Goal: Task Accomplishment & Management: Complete application form

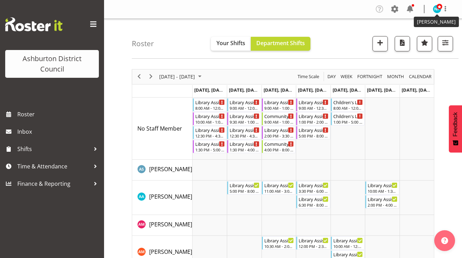
click at [435, 10] on img at bounding box center [437, 9] width 8 height 8
click at [399, 36] on link "Log Out" at bounding box center [416, 36] width 67 height 12
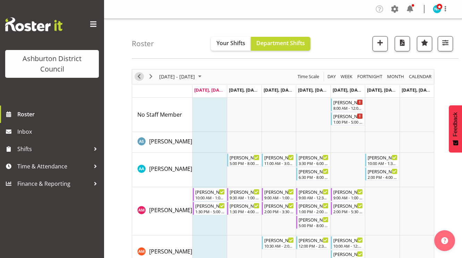
click at [141, 75] on span "Previous" at bounding box center [139, 76] width 8 height 9
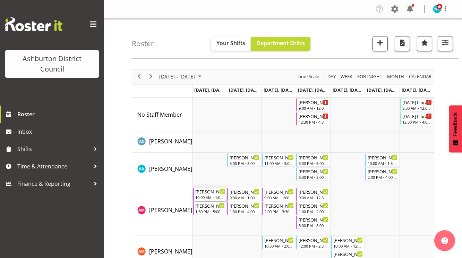
click at [206, 194] on div "[PERSON_NAME]" at bounding box center [210, 191] width 30 height 7
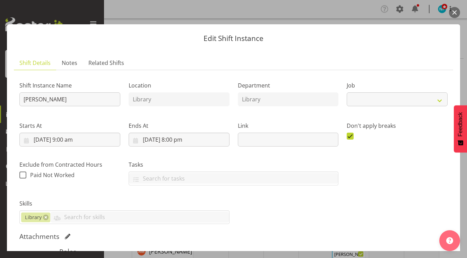
select select "6995"
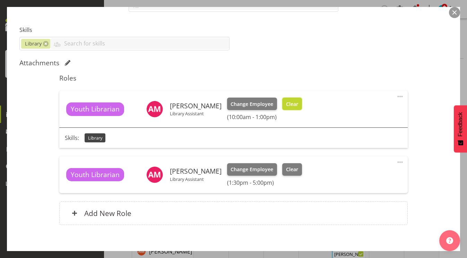
click at [286, 100] on span "Clear" at bounding box center [292, 104] width 12 height 8
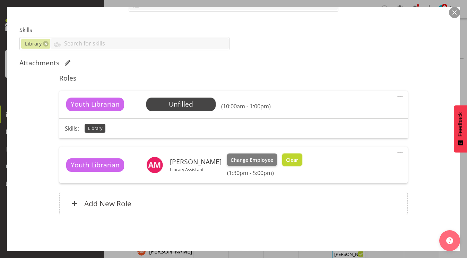
click at [282, 156] on button "Clear" at bounding box center [292, 159] width 20 height 12
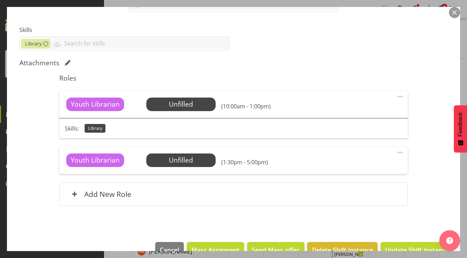
scroll to position [190, 0]
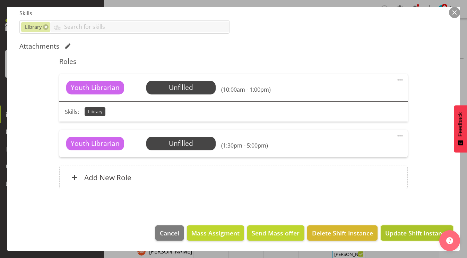
click at [403, 238] on button "Update Shift Instance" at bounding box center [417, 232] width 72 height 15
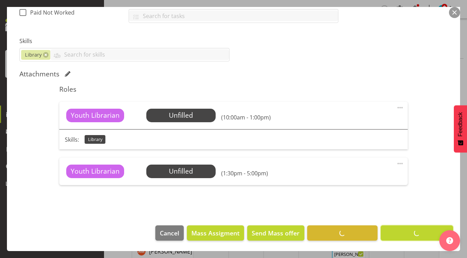
scroll to position [162, 0]
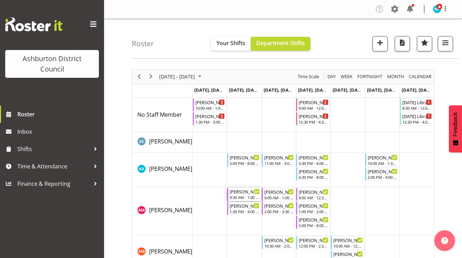
click at [242, 196] on div "9:30 AM - 1:00 PM" at bounding box center [244, 197] width 30 height 6
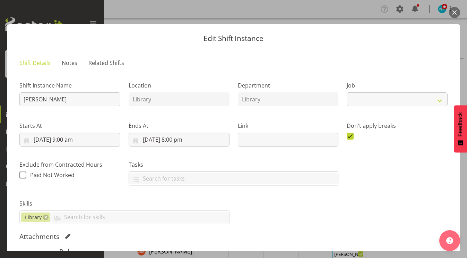
select select "6995"
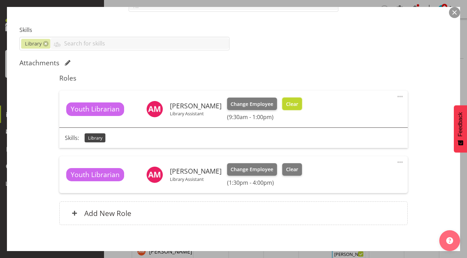
click at [286, 104] on span "Clear" at bounding box center [292, 104] width 12 height 8
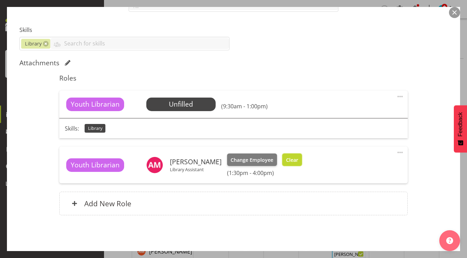
click at [286, 158] on span "Clear" at bounding box center [292, 160] width 12 height 8
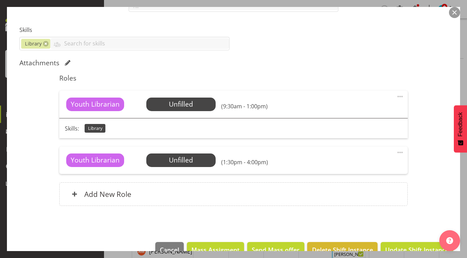
scroll to position [190, 0]
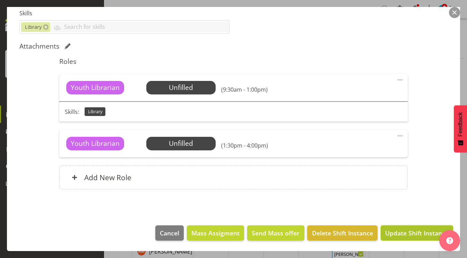
click at [392, 231] on span "Update Shift Instance" at bounding box center [416, 232] width 63 height 9
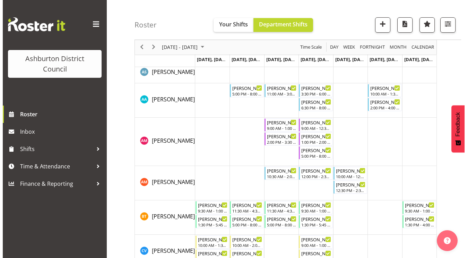
scroll to position [139, 0]
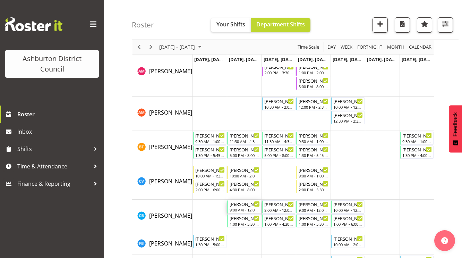
click at [245, 210] on div "9:00 AM - 12:00 PM" at bounding box center [244, 210] width 30 height 6
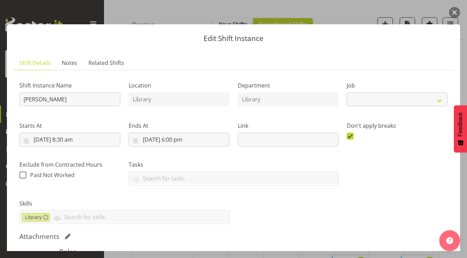
select select "6995"
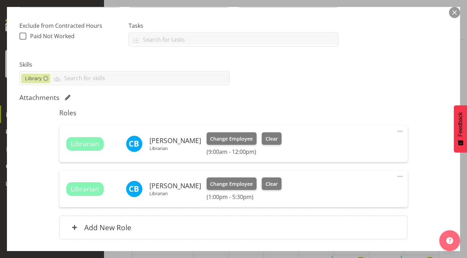
scroll to position [189, 0]
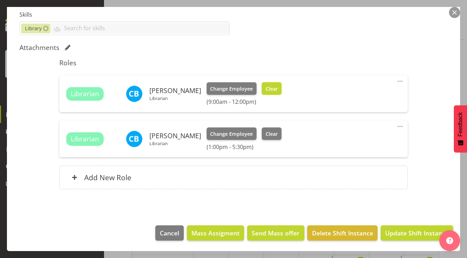
click at [271, 89] on span "Clear" at bounding box center [271, 89] width 12 height 8
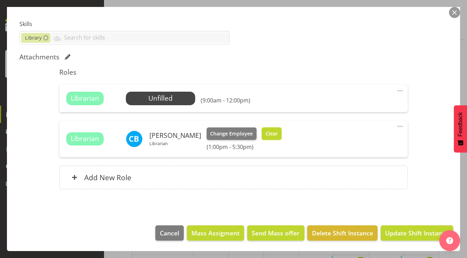
click at [267, 137] on span "Clear" at bounding box center [271, 134] width 12 height 8
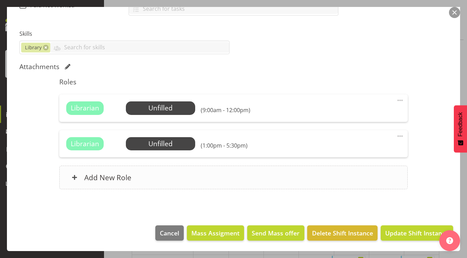
scroll to position [169, 0]
click at [403, 236] on span "Update Shift Instance" at bounding box center [416, 232] width 63 height 9
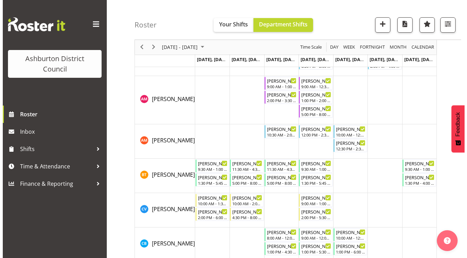
scroll to position [173, 0]
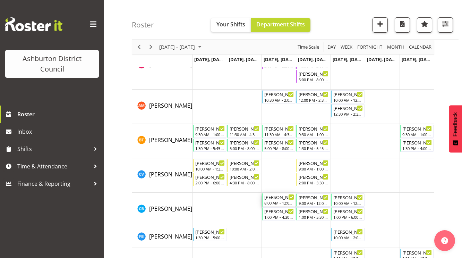
click at [278, 201] on div "8:00 AM - 12:00 PM" at bounding box center [279, 203] width 30 height 6
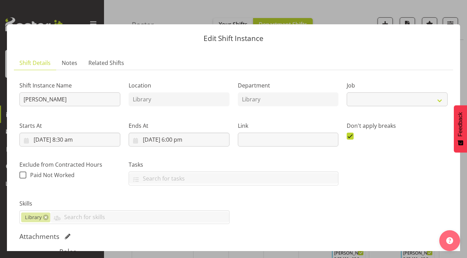
select select "6995"
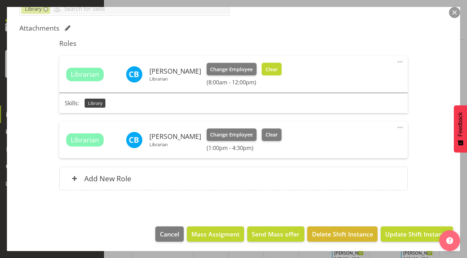
click at [262, 67] on button "Clear" at bounding box center [272, 69] width 20 height 12
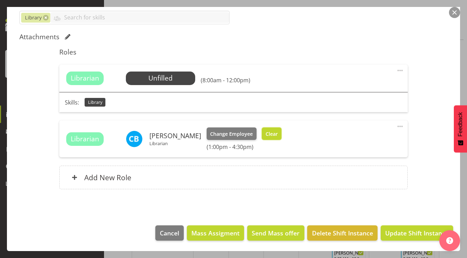
click at [268, 131] on span "Clear" at bounding box center [271, 134] width 12 height 8
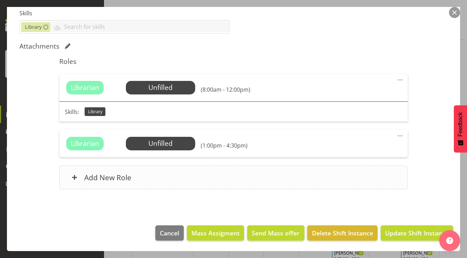
scroll to position [190, 0]
click at [411, 236] on span "Update Shift Instance" at bounding box center [416, 232] width 63 height 9
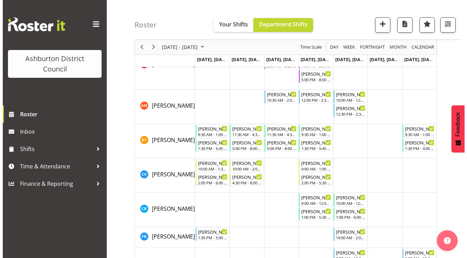
scroll to position [347, 0]
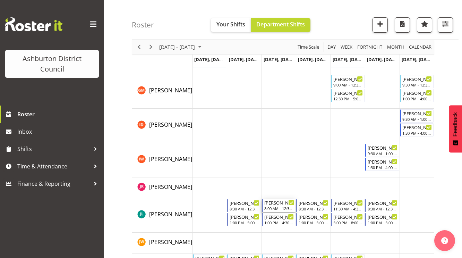
click at [277, 206] on div "[PERSON_NAME] 8:00 AM - 12:30 PM" at bounding box center [279, 205] width 30 height 13
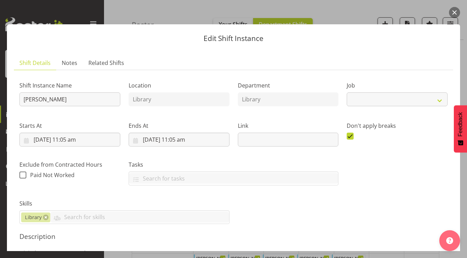
select select "6995"
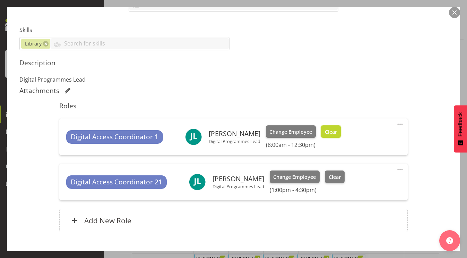
drag, startPoint x: 322, startPoint y: 129, endPoint x: 338, endPoint y: 156, distance: 31.9
click at [322, 129] on button "Clear" at bounding box center [331, 131] width 20 height 12
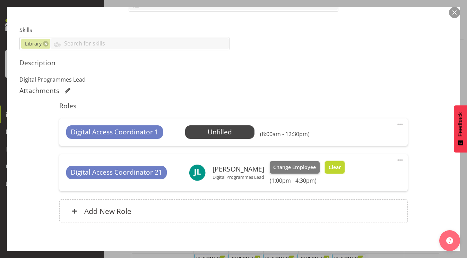
click at [336, 167] on span "Clear" at bounding box center [335, 167] width 12 height 8
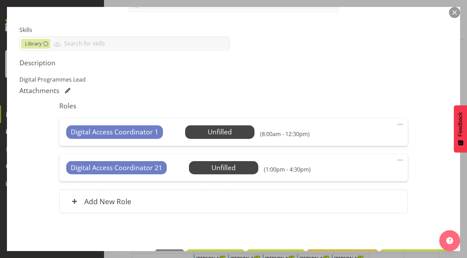
scroll to position [197, 0]
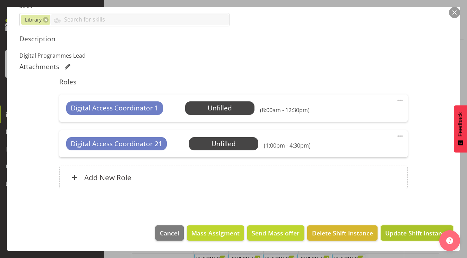
click at [406, 235] on span "Update Shift Instance" at bounding box center [416, 232] width 63 height 9
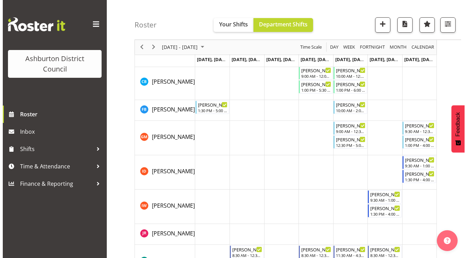
scroll to position [162, 0]
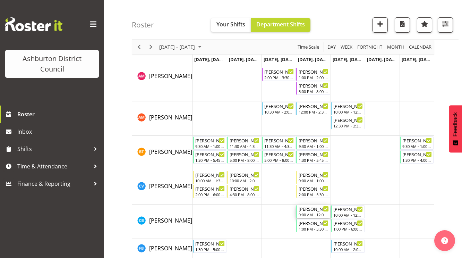
click at [311, 212] on div "9:00 AM - 12:00 PM" at bounding box center [313, 214] width 30 height 6
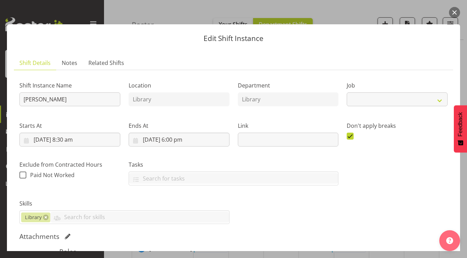
select select "6995"
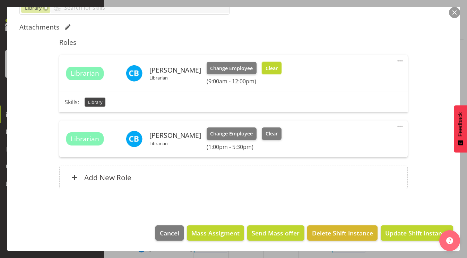
click at [268, 70] on span "Clear" at bounding box center [271, 68] width 12 height 8
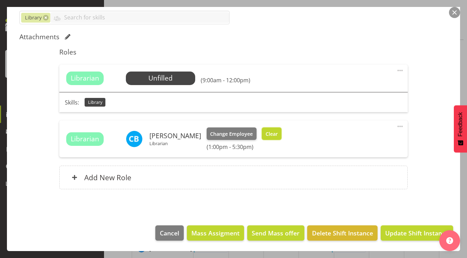
drag, startPoint x: 269, startPoint y: 134, endPoint x: 284, endPoint y: 143, distance: 17.4
click at [270, 134] on span "Clear" at bounding box center [271, 134] width 12 height 8
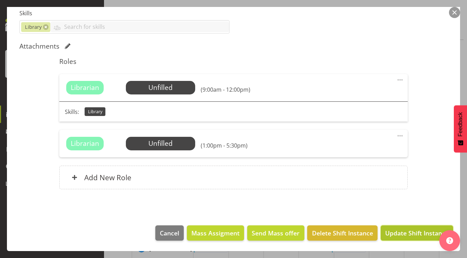
click at [404, 237] on button "Update Shift Instance" at bounding box center [417, 232] width 72 height 15
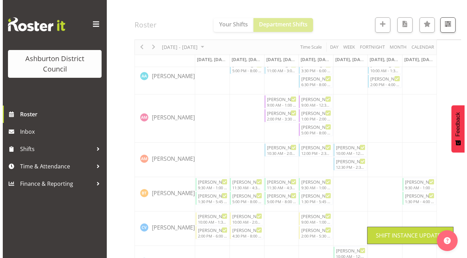
scroll to position [162, 0]
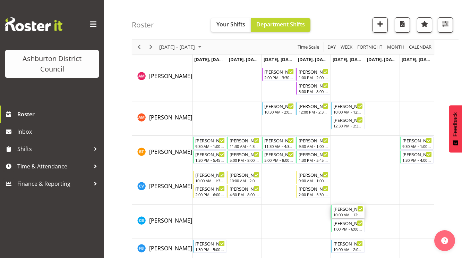
click at [348, 212] on div "10:00 AM - 12:00 PM" at bounding box center [348, 214] width 30 height 6
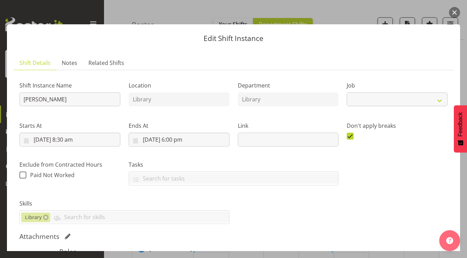
select select "6995"
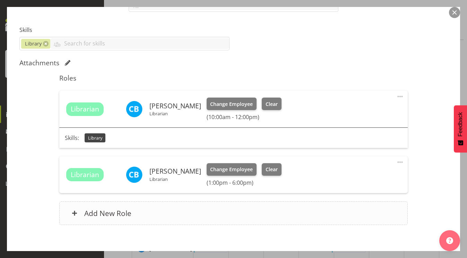
scroll to position [208, 0]
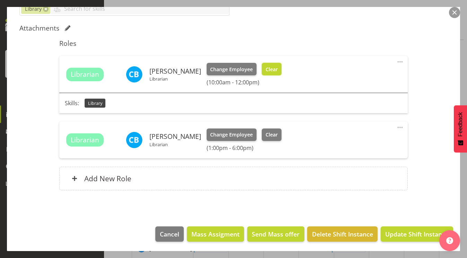
click at [269, 68] on span "Clear" at bounding box center [271, 70] width 12 height 8
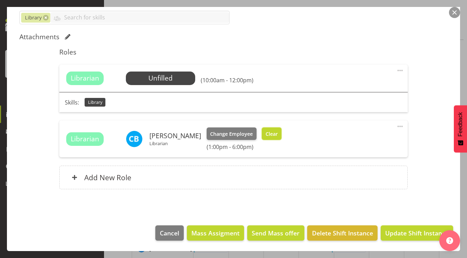
click at [265, 132] on span "Clear" at bounding box center [271, 134] width 12 height 8
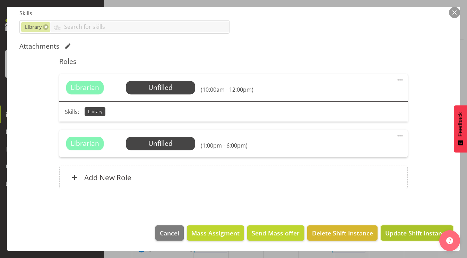
click at [412, 232] on span "Update Shift Instance" at bounding box center [416, 232] width 63 height 9
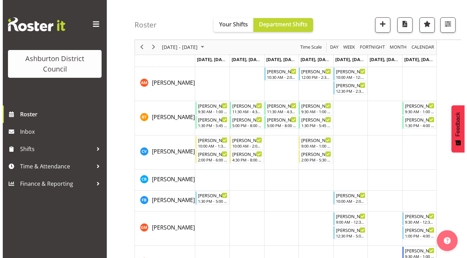
scroll to position [58, 0]
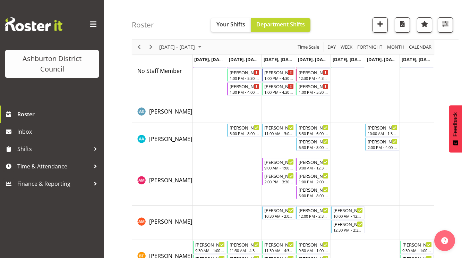
click at [204, 141] on td "Timeline Week of September 29, 2025" at bounding box center [209, 140] width 34 height 34
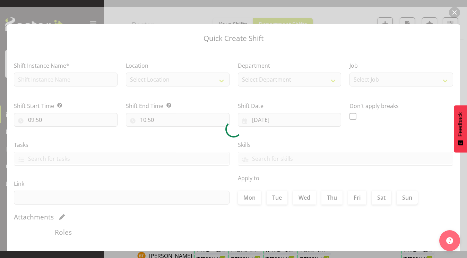
type input "[DATE]"
checkbox input "true"
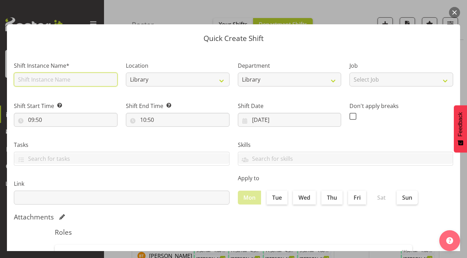
click at [66, 82] on input "text" at bounding box center [66, 79] width 104 height 14
type input "Library Assistant"
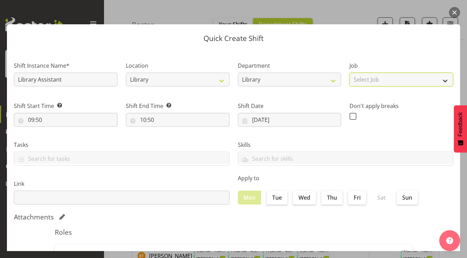
click at [407, 83] on select "Select Job Casual HDA - CSR HDA - EA Lifeguarding LTS- Alt Duties Ordinary Time…" at bounding box center [401, 79] width 104 height 14
select select "6995"
click at [349, 72] on select "Select Job Casual HDA - CSR HDA - EA Lifeguarding LTS- Alt Duties Ordinary Time…" at bounding box center [401, 79] width 104 height 14
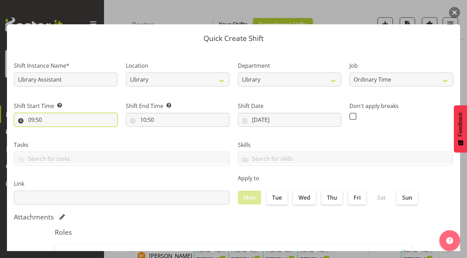
click at [29, 120] on input "09:50" at bounding box center [66, 120] width 104 height 14
click at [59, 136] on select "00 01 02 03 04 05 06 07 08 09 10 11 12 13 14 15 16 17 18 19 20 21 22 23" at bounding box center [61, 138] width 16 height 14
select select "12"
click at [53, 131] on select "00 01 02 03 04 05 06 07 08 09 10 11 12 13 14 15 16 17 18 19 20 21 22 23" at bounding box center [61, 138] width 16 height 14
type input "12:50"
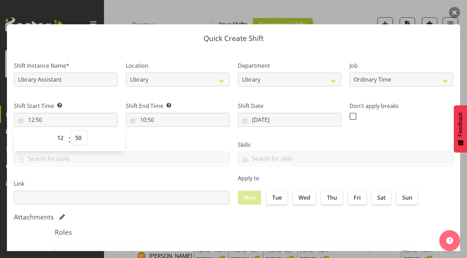
click at [77, 137] on select "00 01 02 03 04 05 06 07 08 09 10 11 12 13 14 15 16 17 18 19 20 21 22 23 24 25 2…" at bounding box center [79, 138] width 16 height 14
select select "0"
click at [71, 131] on select "00 01 02 03 04 05 06 07 08 09 10 11 12 13 14 15 16 17 18 19 20 21 22 23 24 25 2…" at bounding box center [79, 138] width 16 height 14
type input "12:00"
click at [142, 121] on input "10:50" at bounding box center [178, 120] width 104 height 14
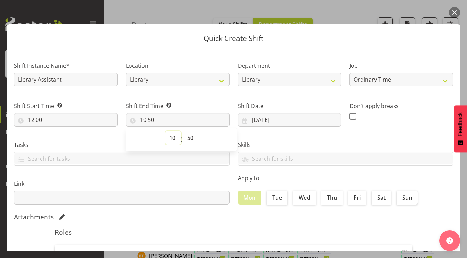
click at [172, 138] on select "00 01 02 03 04 05 06 07 08 09 10 11 12 13 14 15 16 17 18 19 20 21 22 23" at bounding box center [173, 138] width 16 height 14
select select "13"
click at [165, 131] on select "00 01 02 03 04 05 06 07 08 09 10 11 12 13 14 15 16 17 18 19 20 21 22 23" at bounding box center [173, 138] width 16 height 14
type input "13:50"
click at [188, 138] on select "00 01 02 03 04 05 06 07 08 09 10 11 12 13 14 15 16 17 18 19 20 21 22 23 24 25 2…" at bounding box center [191, 138] width 16 height 14
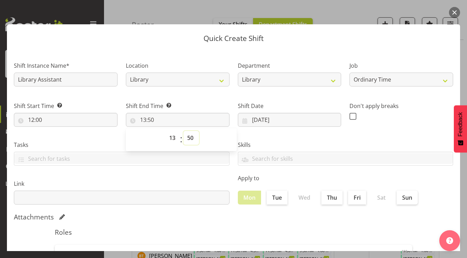
select select "0"
click at [183, 131] on select "00 01 02 03 04 05 06 07 08 09 10 11 12 13 14 15 16 17 18 19 20 21 22 23 24 25 2…" at bounding box center [191, 138] width 16 height 14
type input "13:00"
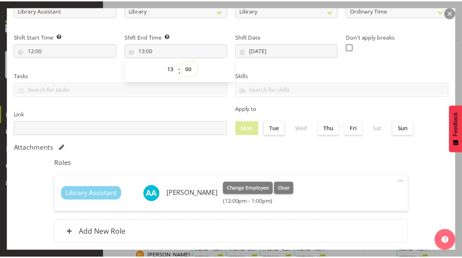
scroll to position [110, 0]
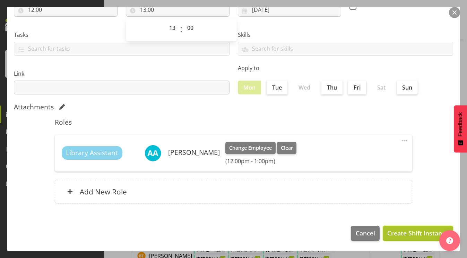
click at [412, 232] on span "Create Shift Instance" at bounding box center [417, 232] width 61 height 9
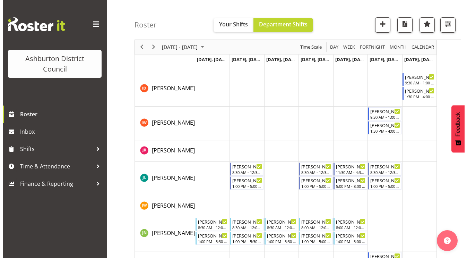
scroll to position [335, 0]
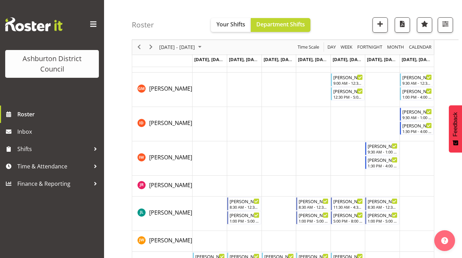
click at [211, 126] on td "Timeline Week of September 29, 2025" at bounding box center [209, 124] width 34 height 34
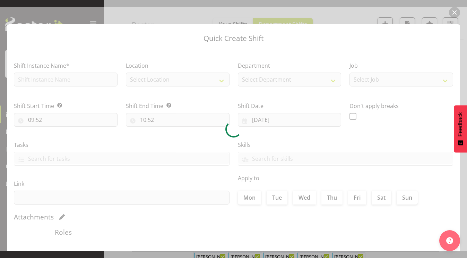
type input "[DATE]"
checkbox input "true"
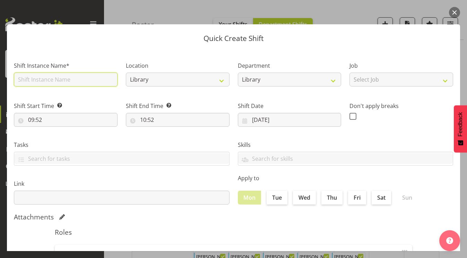
click at [77, 81] on input "text" at bounding box center [66, 79] width 104 height 14
type input "Library Assistant - After School"
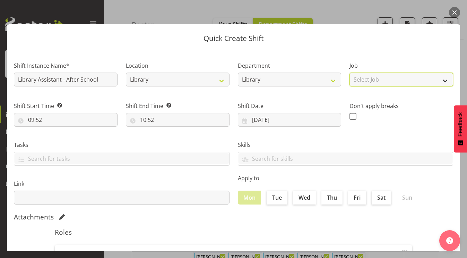
click at [416, 78] on select "Select Job Casual HDA - CSR HDA - EA Lifeguarding LTS- Alt Duties Ordinary Time…" at bounding box center [401, 79] width 104 height 14
select select "6995"
click at [349, 72] on select "Select Job Casual HDA - CSR HDA - EA Lifeguarding LTS- Alt Duties Ordinary Time…" at bounding box center [401, 79] width 104 height 14
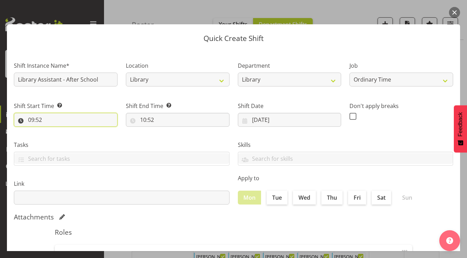
click at [31, 119] on input "09:52" at bounding box center [66, 120] width 104 height 14
click at [60, 136] on select "00 01 02 03 04 05 06 07 08 09 10 11 12 13 14 15 16 17 18 19 20 21 22 23" at bounding box center [61, 138] width 16 height 14
select select "17"
click at [53, 131] on select "00 01 02 03 04 05 06 07 08 09 10 11 12 13 14 15 16 17 18 19 20 21 22 23" at bounding box center [61, 138] width 16 height 14
type input "17:52"
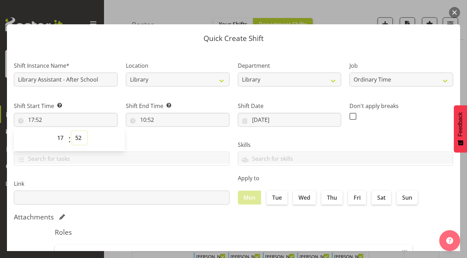
click at [81, 138] on select "00 01 02 03 04 05 06 07 08 09 10 11 12 13 14 15 16 17 18 19 20 21 22 23 24 25 2…" at bounding box center [79, 138] width 16 height 14
select select "0"
click at [71, 131] on select "00 01 02 03 04 05 06 07 08 09 10 11 12 13 14 15 16 17 18 19 20 21 22 23 24 25 2…" at bounding box center [79, 138] width 16 height 14
type input "17:00"
click at [142, 121] on input "10:52" at bounding box center [178, 120] width 104 height 14
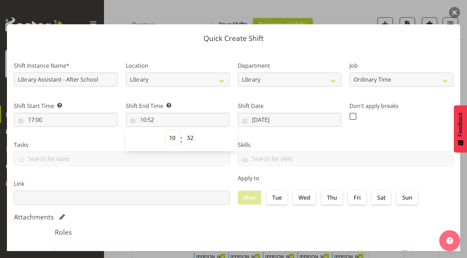
click at [169, 138] on select "00 01 02 03 04 05 06 07 08 09 10 11 12 13 14 15 16 17 18 19 20 21 22 23" at bounding box center [173, 138] width 16 height 14
select select "18"
click at [165, 131] on select "00 01 02 03 04 05 06 07 08 09 10 11 12 13 14 15 16 17 18 19 20 21 22 23" at bounding box center [173, 138] width 16 height 14
type input "18:52"
click at [191, 138] on select "00 01 02 03 04 05 06 07 08 09 10 11 12 13 14 15 16 17 18 19 20 21 22 23 24 25 2…" at bounding box center [191, 138] width 16 height 14
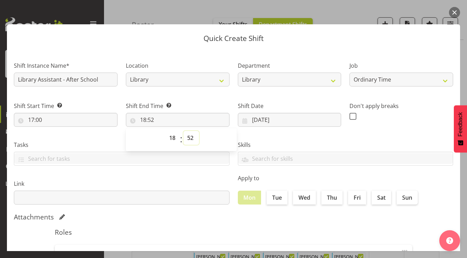
select select "0"
click at [183, 131] on select "00 01 02 03 04 05 06 07 08 09 10 11 12 13 14 15 16 17 18 19 20 21 22 23 24 25 2…" at bounding box center [191, 138] width 16 height 14
type input "18:00"
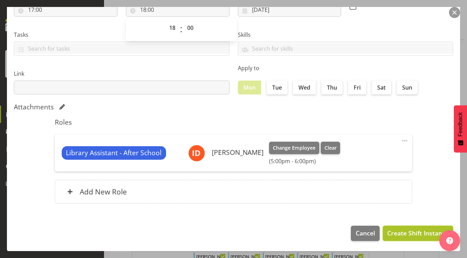
click at [404, 235] on span "Create Shift Instance" at bounding box center [417, 232] width 61 height 9
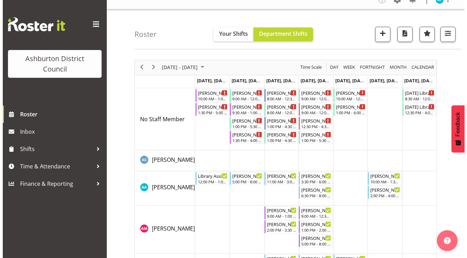
scroll to position [44, 0]
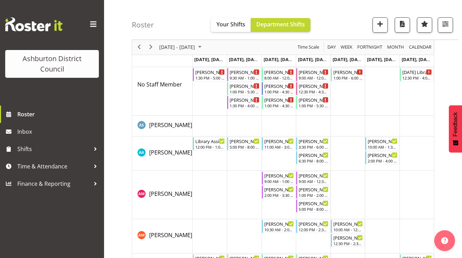
click at [240, 159] on td "Timeline Week of September 29, 2025" at bounding box center [244, 153] width 34 height 34
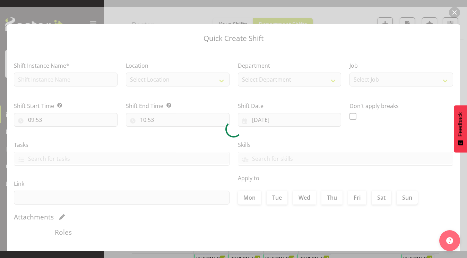
type input "[DATE]"
checkbox input "true"
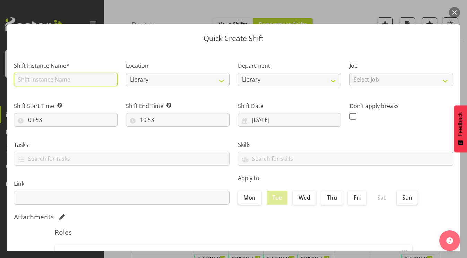
click at [55, 77] on input "text" at bounding box center [66, 79] width 104 height 14
type input "Library Assistant"
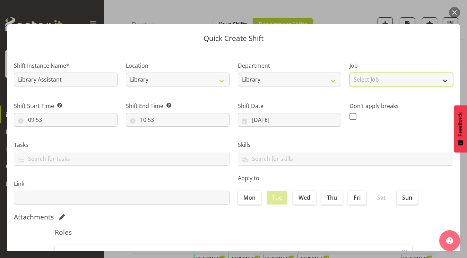
click at [390, 82] on select "Select Job Casual HDA - CSR HDA - EA Lifeguarding LTS- Alt Duties Ordinary Time…" at bounding box center [401, 79] width 104 height 14
select select "6995"
click at [349, 72] on select "Select Job Casual HDA - CSR HDA - EA Lifeguarding LTS- Alt Duties Ordinary Time…" at bounding box center [401, 79] width 104 height 14
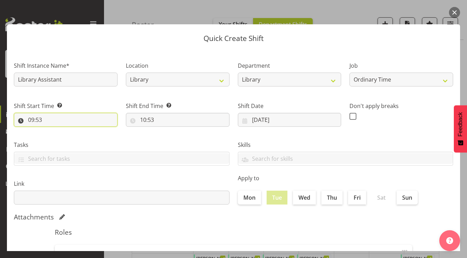
click at [29, 119] on input "09:53" at bounding box center [66, 120] width 104 height 14
click at [61, 139] on select "00 01 02 03 04 05 06 07 08 09 10 11 12 13 14 15 16 17 18 19 20 21 22 23" at bounding box center [61, 138] width 16 height 14
select select "8"
click at [53, 131] on select "00 01 02 03 04 05 06 07 08 09 10 11 12 13 14 15 16 17 18 19 20 21 22 23" at bounding box center [61, 138] width 16 height 14
type input "08:53"
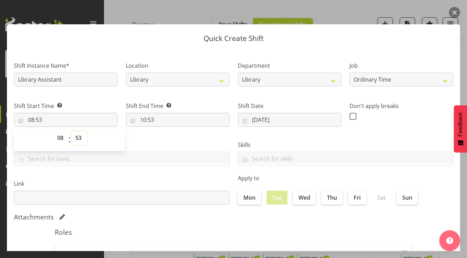
click at [77, 139] on select "00 01 02 03 04 05 06 07 08 09 10 11 12 13 14 15 16 17 18 19 20 21 22 23 24 25 2…" at bounding box center [79, 138] width 16 height 14
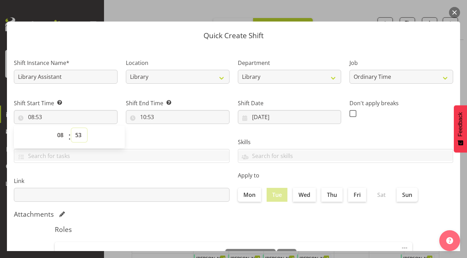
select select "30"
type input "08:30"
click at [79, 136] on select "00 01 02 03 04 05 06 07 08 09 10 11 12 13 14 15 16 17 18 19 20 21 22 23 24 25 2…" at bounding box center [79, 135] width 16 height 14
click at [71, 128] on select "00 01 02 03 04 05 06 07 08 09 10 11 12 13 14 15 16 17 18 19 20 21 22 23 24 25 2…" at bounding box center [79, 135] width 16 height 14
click at [148, 119] on input "10:53" at bounding box center [178, 117] width 104 height 14
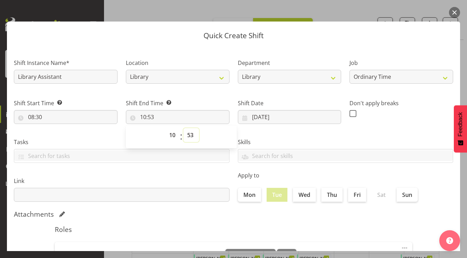
click at [190, 136] on select "00 01 02 03 04 05 06 07 08 09 10 11 12 13 14 15 16 17 18 19 20 21 22 23 24 25 2…" at bounding box center [191, 135] width 16 height 14
select select "30"
click at [183, 128] on select "00 01 02 03 04 05 06 07 08 09 10 11 12 13 14 15 16 17 18 19 20 21 22 23 24 25 2…" at bounding box center [191, 135] width 16 height 14
type input "10:30"
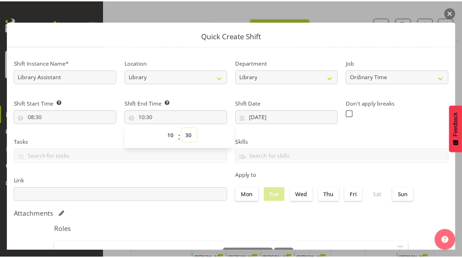
scroll to position [110, 0]
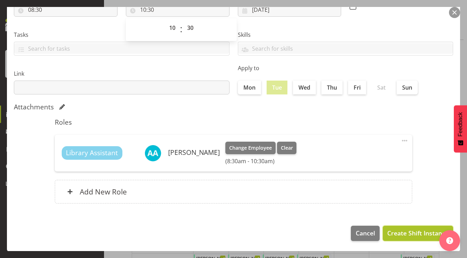
click at [413, 233] on span "Create Shift Instance" at bounding box center [417, 232] width 61 height 9
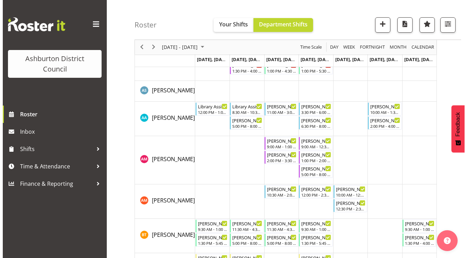
scroll to position [113, 0]
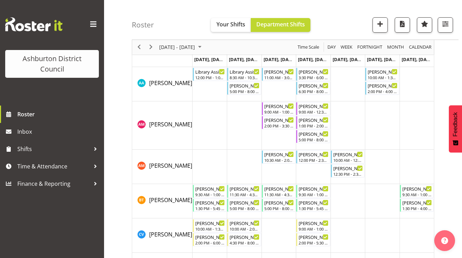
click at [275, 92] on td "Timeline Week of September 29, 2025" at bounding box center [278, 84] width 34 height 34
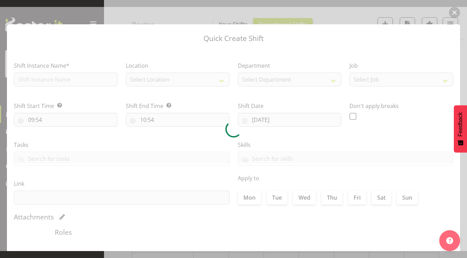
type input "[DATE]"
checkbox input "true"
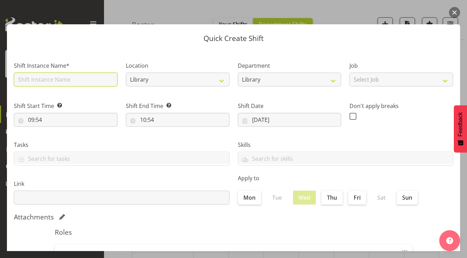
click at [58, 82] on input "text" at bounding box center [66, 79] width 104 height 14
type input "Library Assistant"
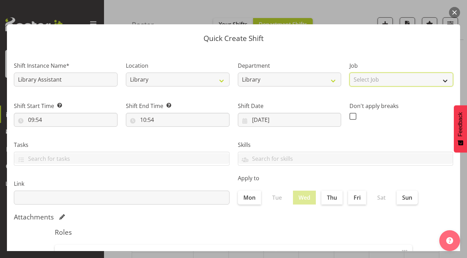
click at [437, 80] on select "Select Job Casual HDA - CSR HDA - EA Lifeguarding LTS- Alt Duties Ordinary Time…" at bounding box center [401, 79] width 104 height 14
select select "6995"
click at [349, 72] on select "Select Job Casual HDA - CSR HDA - EA Lifeguarding LTS- Alt Duties Ordinary Time…" at bounding box center [401, 79] width 104 height 14
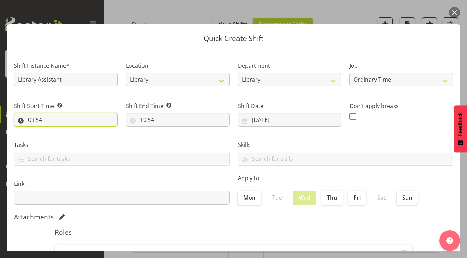
click at [33, 122] on input "09:54" at bounding box center [66, 120] width 104 height 14
click at [57, 137] on select "00 01 02 03 04 05 06 07 08 09 10 11 12 13 14 15 16 17 18 19 20 21 22 23" at bounding box center [61, 138] width 16 height 14
select select "16"
click at [53, 131] on select "00 01 02 03 04 05 06 07 08 09 10 11 12 13 14 15 16 17 18 19 20 21 22 23" at bounding box center [61, 138] width 16 height 14
type input "16:54"
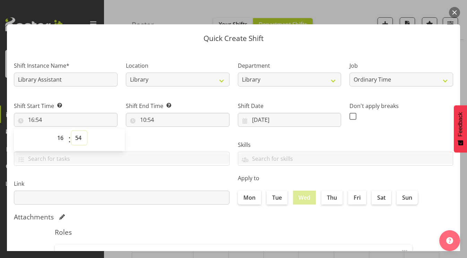
click at [79, 139] on select "00 01 02 03 04 05 06 07 08 09 10 11 12 13 14 15 16 17 18 19 20 21 22 23 24 25 2…" at bounding box center [79, 138] width 16 height 14
select select "0"
click at [71, 131] on select "00 01 02 03 04 05 06 07 08 09 10 11 12 13 14 15 16 17 18 19 20 21 22 23 24 25 2…" at bounding box center [79, 138] width 16 height 14
type input "16:00"
click at [142, 118] on input "10:54" at bounding box center [178, 120] width 104 height 14
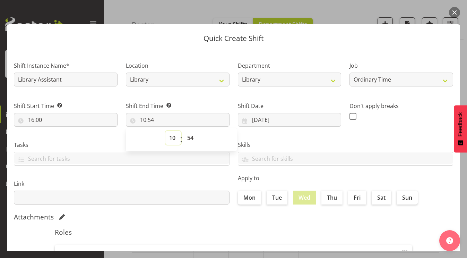
click at [173, 139] on select "00 01 02 03 04 05 06 07 08 09 10 11 12 13 14 15 16 17 18 19 20 21 22 23" at bounding box center [173, 138] width 16 height 14
select select "17"
click at [165, 131] on select "00 01 02 03 04 05 06 07 08 09 10 11 12 13 14 15 16 17 18 19 20 21 22 23" at bounding box center [173, 138] width 16 height 14
type input "17:54"
click at [191, 139] on select "00 01 02 03 04 05 06 07 08 09 10 11 12 13 14 15 16 17 18 19 20 21 22 23 24 25 2…" at bounding box center [191, 138] width 16 height 14
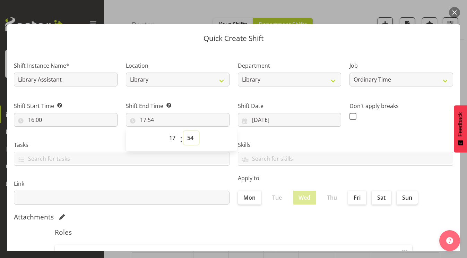
select select "30"
click at [183, 131] on select "00 01 02 03 04 05 06 07 08 09 10 11 12 13 14 15 16 17 18 19 20 21 22 23 24 25 2…" at bounding box center [191, 138] width 16 height 14
type input "17:30"
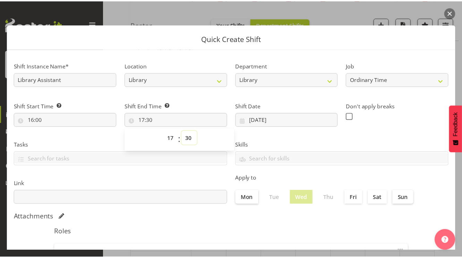
scroll to position [104, 0]
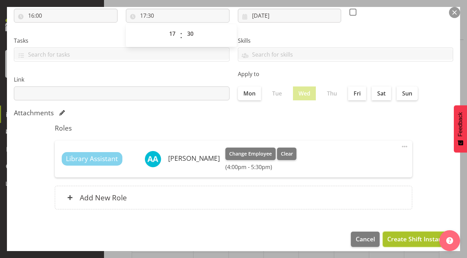
click at [415, 240] on span "Create Shift Instance" at bounding box center [417, 238] width 61 height 9
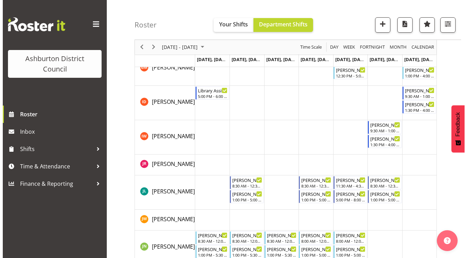
scroll to position [321, 0]
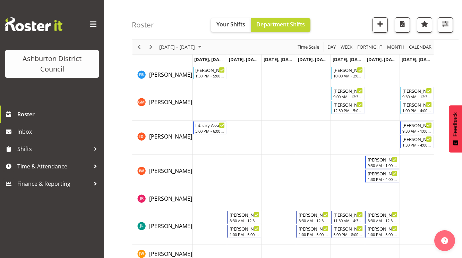
click at [315, 128] on td "Timeline Week of September 29, 2025" at bounding box center [313, 137] width 34 height 34
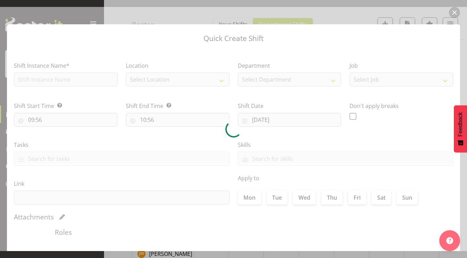
type input "[DATE]"
checkbox input "true"
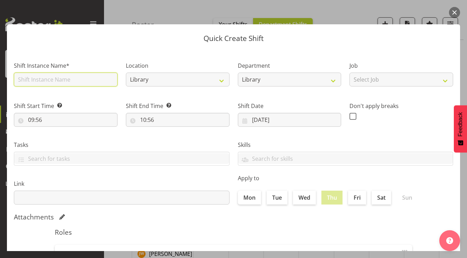
click at [68, 82] on input "text" at bounding box center [66, 79] width 104 height 14
type input "Library Assistant - After School"
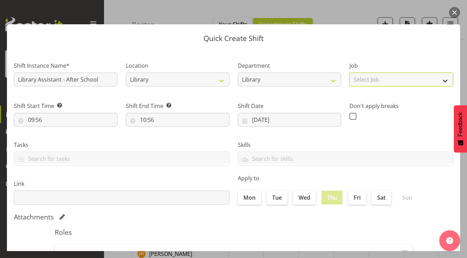
click at [382, 80] on select "Select Job Casual HDA - CSR HDA - EA Lifeguarding LTS- Alt Duties Ordinary Time…" at bounding box center [401, 79] width 104 height 14
select select "6995"
click at [349, 72] on select "Select Job Casual HDA - CSR HDA - EA Lifeguarding LTS- Alt Duties Ordinary Time…" at bounding box center [401, 79] width 104 height 14
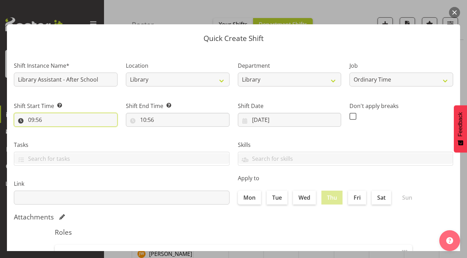
click at [30, 119] on input "09:56" at bounding box center [66, 120] width 104 height 14
click at [79, 139] on select "00 01 02 03 04 05 06 07 08 09 10 11 12 13 14 15 16 17 18 19 20 21 22 23 24 25 2…" at bounding box center [79, 138] width 16 height 14
select select "0"
click at [71, 131] on select "00 01 02 03 04 05 06 07 08 09 10 11 12 13 14 15 16 17 18 19 20 21 22 23 24 25 2…" at bounding box center [79, 138] width 16 height 14
type input "09:00"
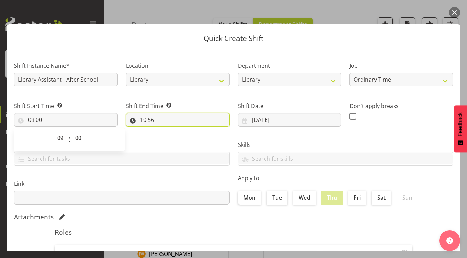
click at [143, 121] on input "10:56" at bounding box center [178, 120] width 104 height 14
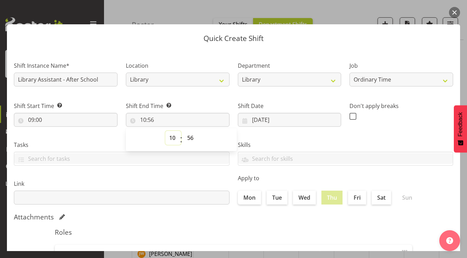
click at [172, 140] on select "00 01 02 03 04 05 06 07 08 09 10 11 12 13 14 15 16 17 18 19 20 21 22 23" at bounding box center [173, 138] width 16 height 14
select select "17"
click at [165, 131] on select "00 01 02 03 04 05 06 07 08 09 10 11 12 13 14 15 16 17 18 19 20 21 22 23" at bounding box center [173, 138] width 16 height 14
type input "17:56"
click at [191, 139] on select "00 01 02 03 04 05 06 07 08 09 10 11 12 13 14 15 16 17 18 19 20 21 22 23 24 25 2…" at bounding box center [191, 138] width 16 height 14
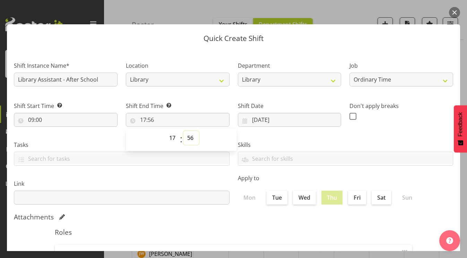
select select "30"
click at [191, 139] on select "00 01 02 03 04 05 06 07 08 09 10 11 12 13 14 15 16 17 18 19 20 21 22 23 24 25 2…" at bounding box center [191, 138] width 16 height 14
type input "17:30"
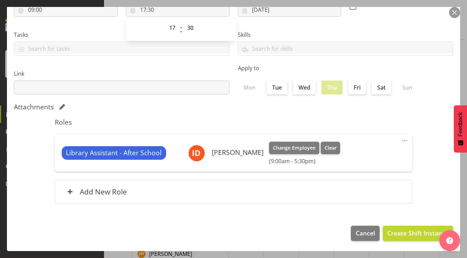
click at [400, 137] on span at bounding box center [404, 140] width 8 height 8
click at [354, 156] on link "Edit" at bounding box center [375, 155] width 67 height 12
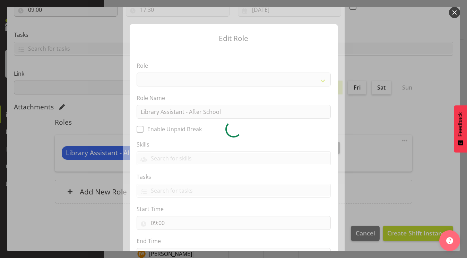
select select "1344"
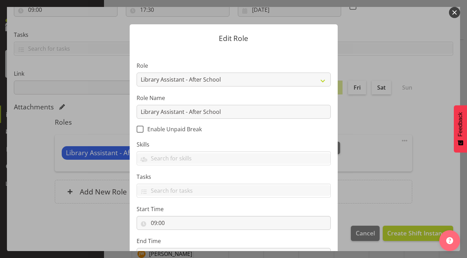
scroll to position [58, 0]
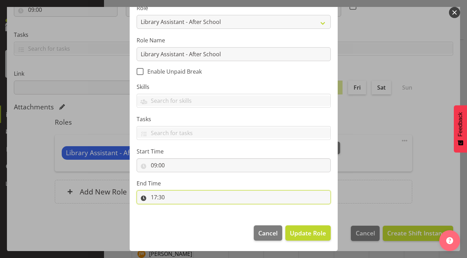
click at [150, 197] on input "17:30" at bounding box center [234, 197] width 194 height 14
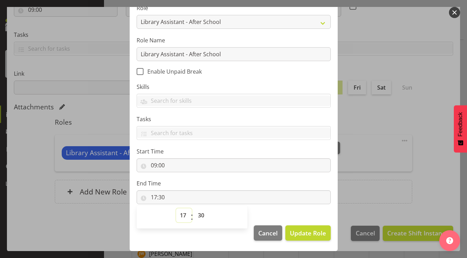
click at [178, 213] on select "00 01 02 03 04 05 06 07 08 09 10 11 12 13 14 15 16 17 18 19 20 21 22 23" at bounding box center [184, 215] width 16 height 14
select select "13"
click at [176, 208] on select "00 01 02 03 04 05 06 07 08 09 10 11 12 13 14 15 16 17 18 19 20 21 22 23" at bounding box center [184, 215] width 16 height 14
type input "13:30"
click at [198, 214] on select "00 01 02 03 04 05 06 07 08 09 10 11 12 13 14 15 16 17 18 19 20 21 22 23 24 25 2…" at bounding box center [202, 215] width 16 height 14
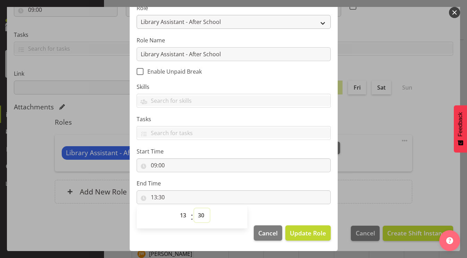
select select "0"
click at [194, 208] on select "00 01 02 03 04 05 06 07 08 09 10 11 12 13 14 15 16 17 18 19 20 21 22 23 24 25 2…" at bounding box center [202, 215] width 16 height 14
type input "13:00"
click at [296, 234] on span "Update Role" at bounding box center [308, 232] width 36 height 9
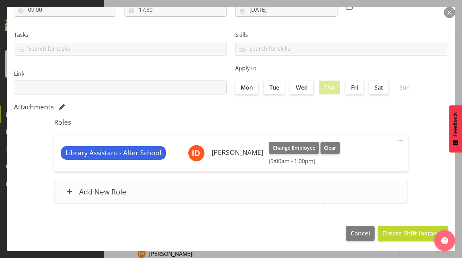
click at [99, 192] on h6 "Add New Role" at bounding box center [102, 191] width 47 height 9
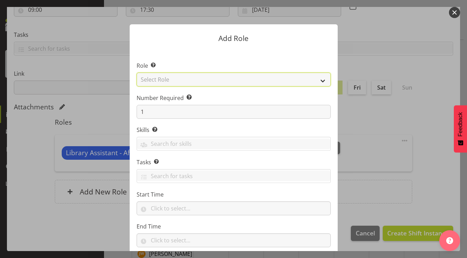
click at [320, 82] on select "Select Role AAGM Deputy Director AAGM Director Archivist Childrens Librarian Co…" at bounding box center [234, 79] width 194 height 14
select select "1344"
click at [137, 72] on select "Select Role AAGM Deputy Director AAGM Director Archivist Childrens Librarian Co…" at bounding box center [234, 79] width 194 height 14
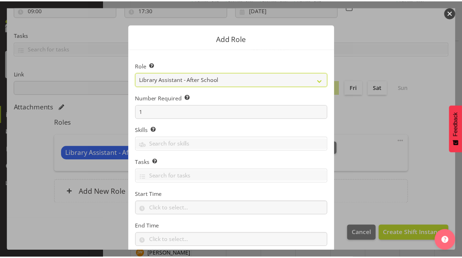
scroll to position [43, 0]
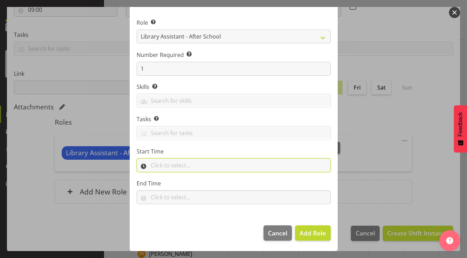
click at [172, 168] on input "text" at bounding box center [234, 165] width 194 height 14
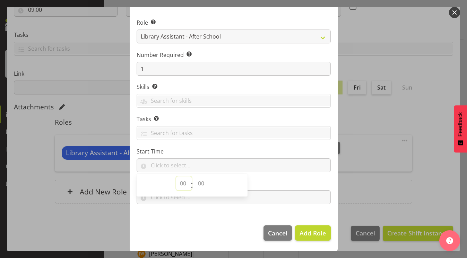
click at [179, 183] on select "00 00 01 02 03 04 05 06 07 08 09 10 11 12 13 14 15 16 17 18 19 20 21 22 23" at bounding box center [184, 183] width 16 height 14
select select "14"
click at [176, 176] on select "00 00 01 02 03 04 05 06 07 08 09 10 11 12 13 14 15 16 17 18 19 20 21 22 23" at bounding box center [184, 183] width 16 height 14
click at [200, 185] on select "00 00 01 02 03 04 05 06 07 08 09 10 11 12 13 14 15 16 17 18 19 20 21 22 23 24 2…" at bounding box center [202, 183] width 16 height 14
select select "30"
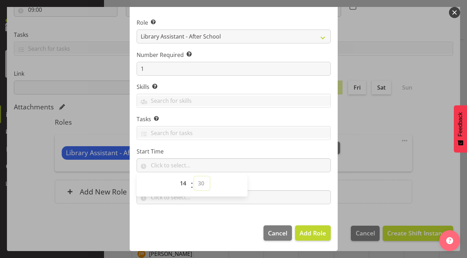
click at [194, 176] on select "00 00 01 02 03 04 05 06 07 08 09 10 11 12 13 14 15 16 17 18 19 20 21 22 23 24 2…" at bounding box center [202, 183] width 16 height 14
type input "14:30"
click at [228, 236] on footer "Cancel Add Role" at bounding box center [234, 234] width 208 height 33
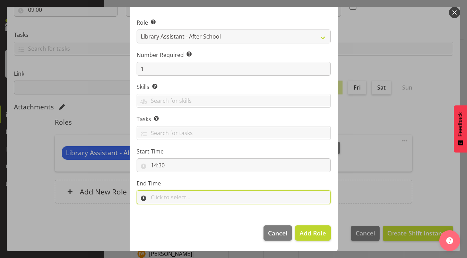
click at [153, 195] on input "text" at bounding box center [234, 197] width 194 height 14
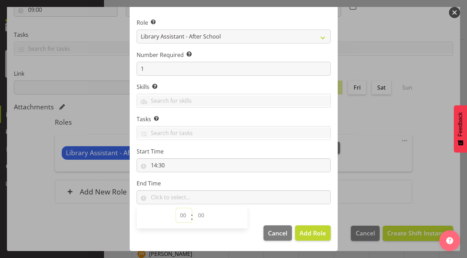
click at [176, 212] on select "00 00 01 02 03 04 05 06 07 08 09 10 11 12 13 14 15 16 17 18 19 20 21 22 23" at bounding box center [184, 215] width 16 height 14
select select "17"
click at [176, 208] on select "00 00 01 02 03 04 05 06 07 08 09 10 11 12 13 14 15 16 17 18 19 20 21 22 23" at bounding box center [184, 215] width 16 height 14
click at [200, 215] on select "00 00 01 02 03 04 05 06 07 08 09 10 11 12 13 14 15 16 17 18 19 20 21 22 23 24 2…" at bounding box center [202, 215] width 16 height 14
select select "30"
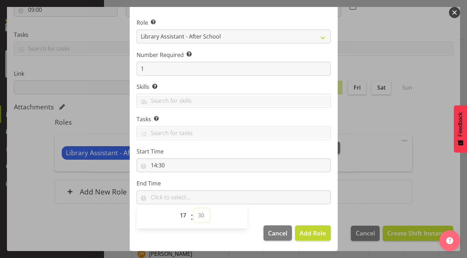
click at [194, 208] on select "00 00 01 02 03 04 05 06 07 08 09 10 11 12 13 14 15 16 17 18 19 20 21 22 23 24 2…" at bounding box center [202, 215] width 16 height 14
type input "17:30"
click at [307, 234] on span "Add Role" at bounding box center [312, 232] width 26 height 8
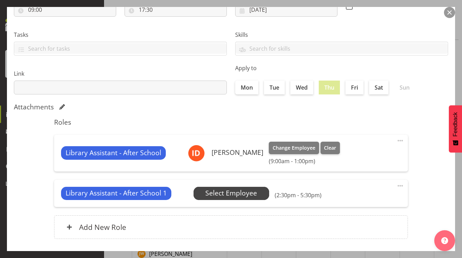
click at [238, 190] on span "Select Employee" at bounding box center [231, 193] width 52 height 10
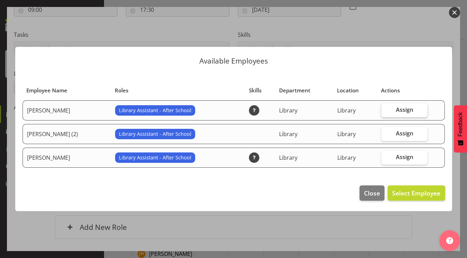
click at [399, 108] on span "Assign" at bounding box center [404, 109] width 17 height 7
click at [386, 108] on input "Assign" at bounding box center [383, 109] width 5 height 5
checkbox input "true"
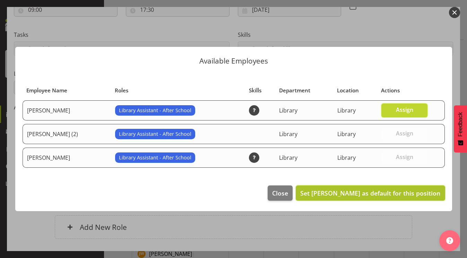
click at [389, 191] on span "Set [PERSON_NAME] as default for this position" at bounding box center [370, 193] width 140 height 8
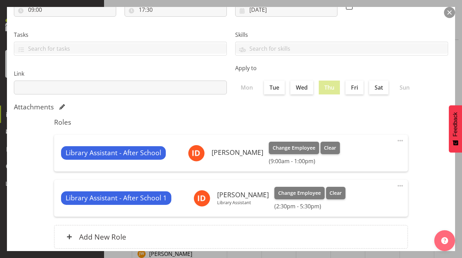
scroll to position [155, 0]
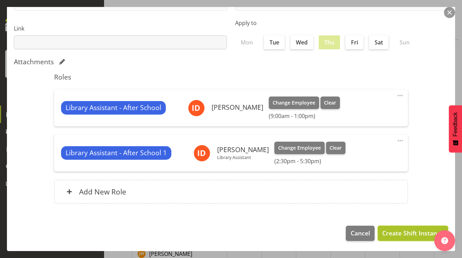
click at [391, 232] on span "Create Shift Instance" at bounding box center [412, 232] width 61 height 9
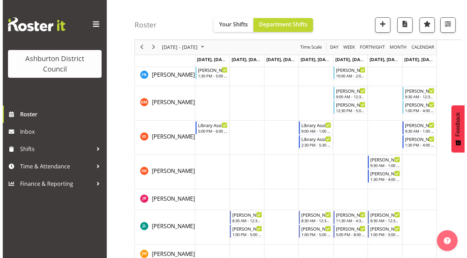
scroll to position [356, 0]
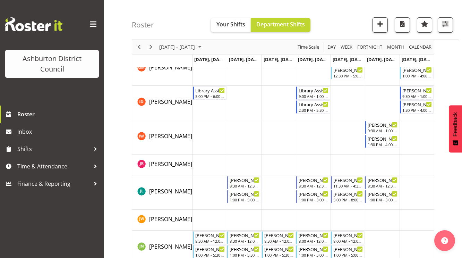
click at [341, 96] on td "Timeline Week of September 29, 2025" at bounding box center [347, 103] width 34 height 34
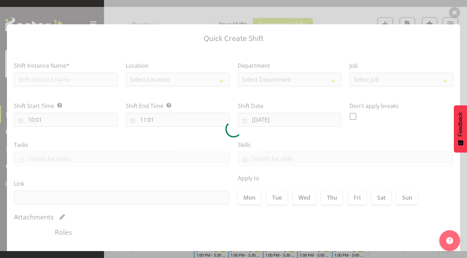
type input "[DATE]"
checkbox input "true"
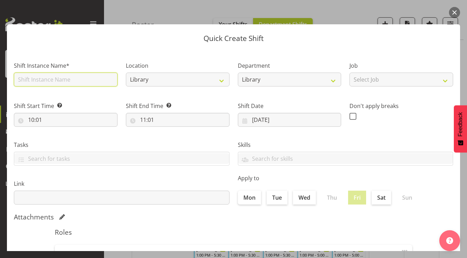
click at [79, 85] on input "text" at bounding box center [66, 79] width 104 height 14
type input "Library Assistant - After School"
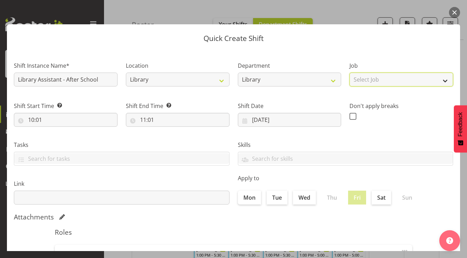
click at [436, 81] on select "Select Job Casual HDA - CSR HDA - EA Lifeguarding LTS- Alt Duties Ordinary Time…" at bounding box center [401, 79] width 104 height 14
select select "6995"
click at [349, 72] on select "Select Job Casual HDA - CSR HDA - EA Lifeguarding LTS- Alt Duties Ordinary Time…" at bounding box center [401, 79] width 104 height 14
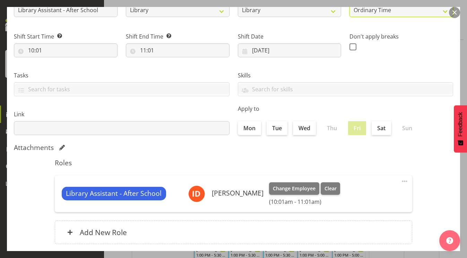
scroll to position [35, 0]
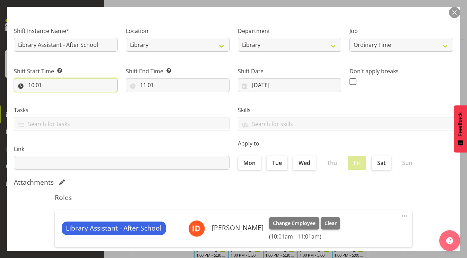
click at [36, 85] on input "10:01" at bounding box center [66, 85] width 104 height 14
click at [60, 105] on select "00 01 02 03 04 05 06 07 08 09 10 11 12 13 14 15 16 17 18 19 20 21 22 23" at bounding box center [61, 103] width 16 height 14
select select "15"
click at [53, 96] on select "00 01 02 03 04 05 06 07 08 09 10 11 12 13 14 15 16 17 18 19 20 21 22 23" at bounding box center [61, 103] width 16 height 14
type input "15:01"
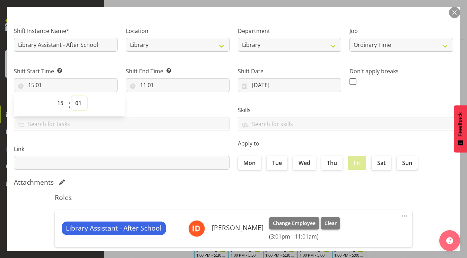
click at [75, 101] on select "00 01 02 03 04 05 06 07 08 09 10 11 12 13 14 15 16 17 18 19 20 21 22 23 24 25 2…" at bounding box center [79, 103] width 16 height 14
select select "0"
click at [71, 96] on select "00 01 02 03 04 05 06 07 08 09 10 11 12 13 14 15 16 17 18 19 20 21 22 23 24 25 2…" at bounding box center [79, 103] width 16 height 14
type input "15:00"
click at [141, 85] on input "11:01" at bounding box center [178, 85] width 104 height 14
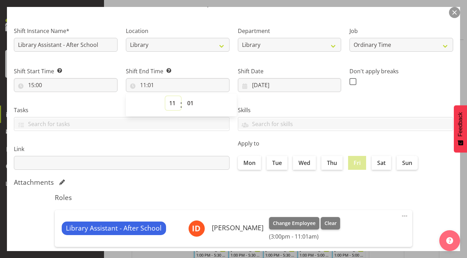
click at [172, 104] on select "00 01 02 03 04 05 06 07 08 09 10 11 12 13 14 15 16 17 18 19 20 21 22 23" at bounding box center [173, 103] width 16 height 14
select select "18"
type input "18:01"
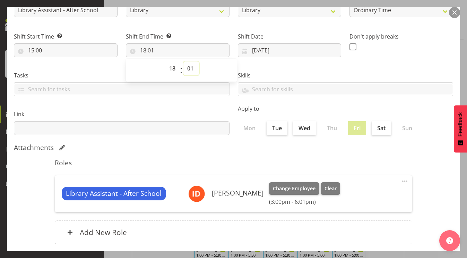
click at [190, 70] on select "00 01 02 03 04 05 06 07 08 09 10 11 12 13 14 15 16 17 18 19 20 21 22 23 24 25 2…" at bounding box center [191, 68] width 16 height 14
select select "0"
click at [183, 61] on select "00 01 02 03 04 05 06 07 08 09 10 11 12 13 14 15 16 17 18 19 20 21 22 23 24 25 2…" at bounding box center [191, 68] width 16 height 14
type input "18:00"
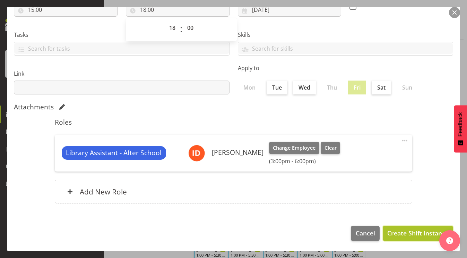
click at [419, 230] on span "Create Shift Instance" at bounding box center [417, 232] width 61 height 9
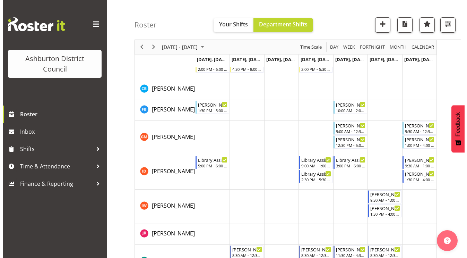
scroll to position [356, 0]
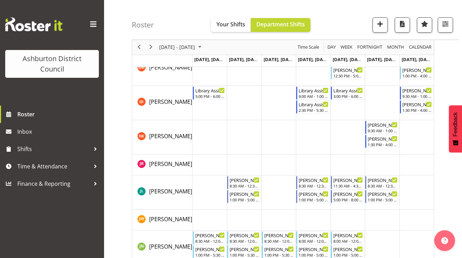
click at [417, 137] on td "Timeline Week of September 29, 2025" at bounding box center [416, 137] width 34 height 34
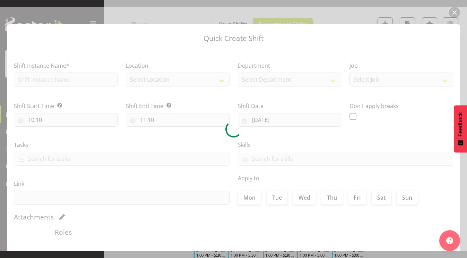
type input "[DATE]"
checkbox input "true"
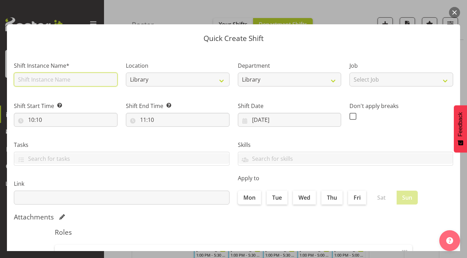
click at [36, 83] on input "text" at bounding box center [66, 79] width 104 height 14
type input "Library Assistant - After School"
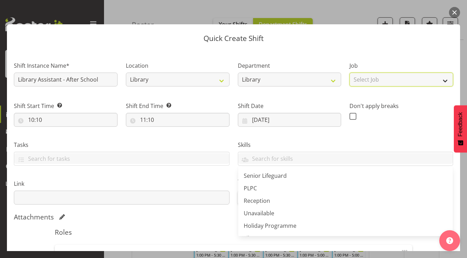
click at [408, 81] on select "Select Job Casual HDA - CSR HDA - EA Lifeguarding LTS- Alt Duties Ordinary Time…" at bounding box center [401, 79] width 104 height 14
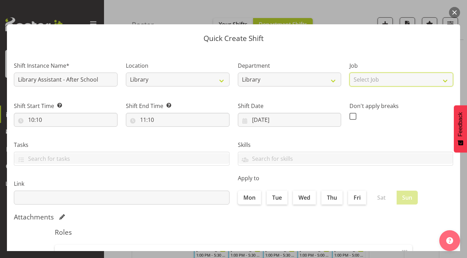
select select "6995"
click at [349, 72] on select "Select Job Casual HDA - CSR HDA - EA Lifeguarding LTS- Alt Duties Ordinary Time…" at bounding box center [401, 79] width 104 height 14
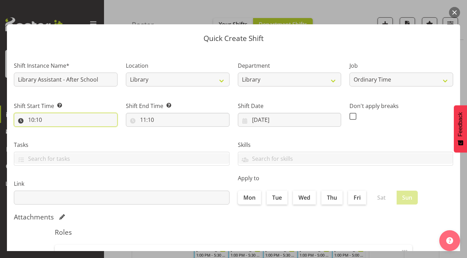
click at [32, 122] on input "10:10" at bounding box center [66, 120] width 104 height 14
click at [81, 138] on select "00 01 02 03 04 05 06 07 08 09 10 11 12 13 14 15 16 17 18 19 20 21 22 23 24 25 2…" at bounding box center [79, 138] width 16 height 14
select select "0"
click at [71, 131] on select "00 01 02 03 04 05 06 07 08 09 10 11 12 13 14 15 16 17 18 19 20 21 22 23 24 25 2…" at bounding box center [79, 138] width 16 height 14
type input "10:00"
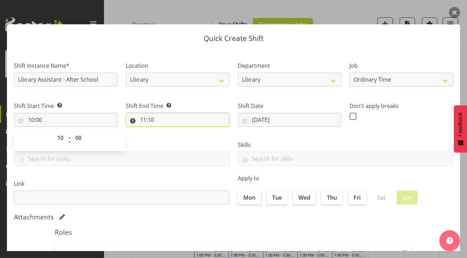
drag, startPoint x: 131, startPoint y: 116, endPoint x: 133, endPoint y: 124, distance: 8.2
click at [133, 124] on input "11:10" at bounding box center [178, 120] width 104 height 14
click at [141, 120] on input "11:10" at bounding box center [178, 120] width 104 height 14
click at [138, 119] on input "11:10" at bounding box center [178, 120] width 104 height 14
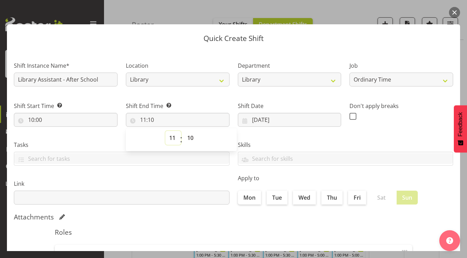
click at [172, 138] on select "00 01 02 03 04 05 06 07 08 09 10 11 12 13 14 15 16 17 18 19 20 21 22 23" at bounding box center [173, 138] width 16 height 14
select select "16"
click at [165, 131] on select "00 01 02 03 04 05 06 07 08 09 10 11 12 13 14 15 16 17 18 19 20 21 22 23" at bounding box center [173, 138] width 16 height 14
type input "16:10"
click at [188, 137] on select "00 01 02 03 04 05 06 07 08 09 10 11 12 13 14 15 16 17 18 19 20 21 22 23 24 25 2…" at bounding box center [191, 138] width 16 height 14
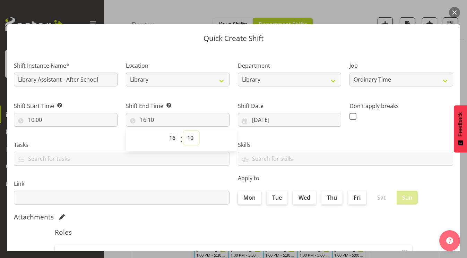
select select "0"
click at [183, 131] on select "00 01 02 03 04 05 06 07 08 09 10 11 12 13 14 15 16 17 18 19 20 21 22 23 24 25 2…" at bounding box center [191, 138] width 16 height 14
type input "16:00"
click at [360, 182] on div "Apply to Mon Tue Wed Thu Fri Sat Sun" at bounding box center [346, 189] width 216 height 31
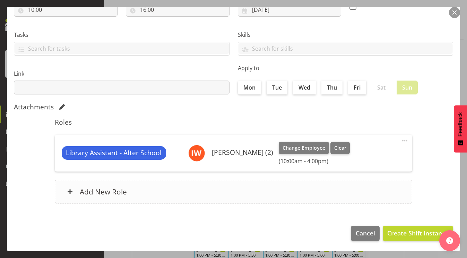
click at [361, 181] on div "Add New Role" at bounding box center [234, 192] width 358 height 24
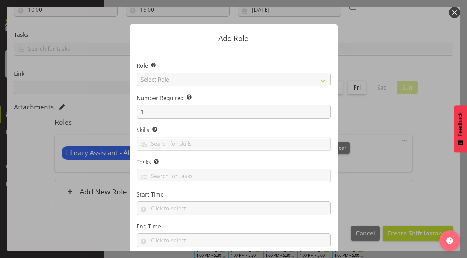
scroll to position [43, 0]
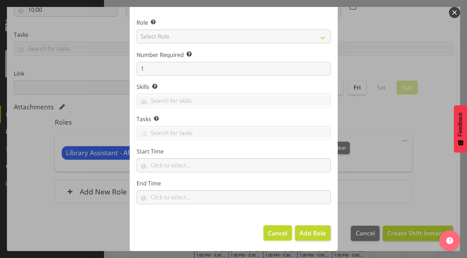
click at [271, 235] on span "Cancel" at bounding box center [277, 232] width 19 height 9
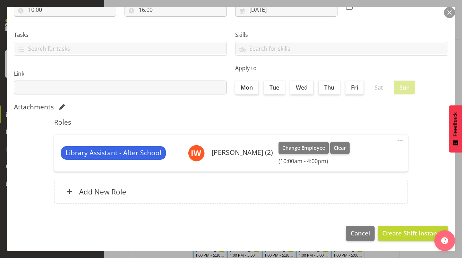
click at [396, 141] on span at bounding box center [400, 140] width 8 height 8
click at [344, 153] on link "Edit" at bounding box center [371, 155] width 67 height 12
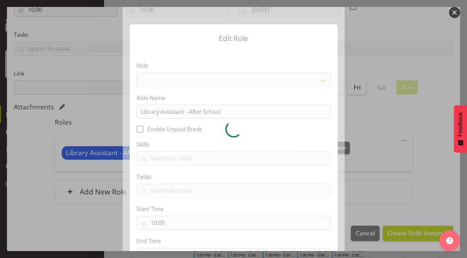
select select "1344"
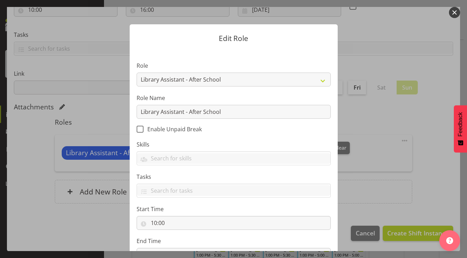
scroll to position [58, 0]
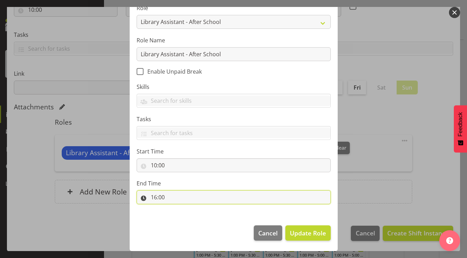
click at [151, 197] on input "16:00" at bounding box center [234, 197] width 194 height 14
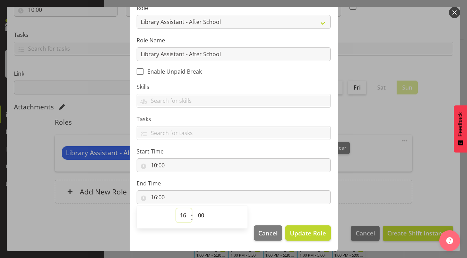
click at [179, 215] on select "00 01 02 03 04 05 06 07 08 09 10 11 12 13 14 15 16 17 18 19 20 21 22 23" at bounding box center [184, 215] width 16 height 14
select select "12"
click at [176, 208] on select "00 01 02 03 04 05 06 07 08 09 10 11 12 13 14 15 16 17 18 19 20 21 22 23" at bounding box center [184, 215] width 16 height 14
type input "12:00"
click at [199, 215] on select "00 01 02 03 04 05 06 07 08 09 10 11 12 13 14 15 16 17 18 19 20 21 22 23 24 25 2…" at bounding box center [202, 215] width 16 height 14
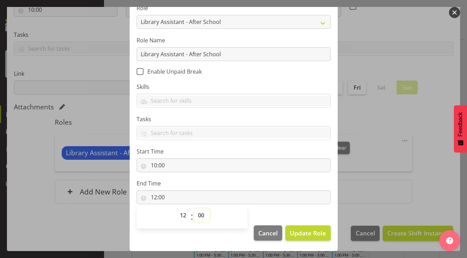
select select "30"
click at [194, 208] on select "00 01 02 03 04 05 06 07 08 09 10 11 12 13 14 15 16 17 18 19 20 21 22 23 24 25 2…" at bounding box center [202, 215] width 16 height 14
type input "12:30"
click at [316, 233] on span "Update Role" at bounding box center [308, 232] width 36 height 9
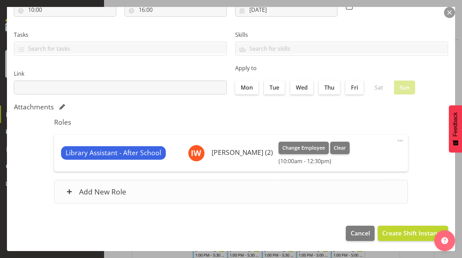
click at [107, 190] on h6 "Add New Role" at bounding box center [102, 191] width 47 height 9
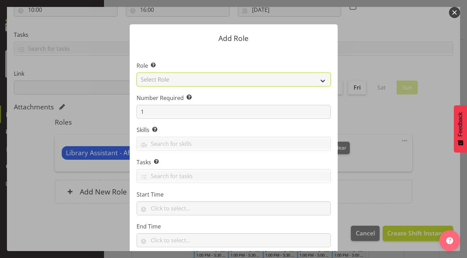
click at [322, 79] on select "Select Role AAGM Deputy Director AAGM Director Archivist Childrens Librarian Co…" at bounding box center [234, 79] width 194 height 14
select select "1344"
click at [137, 72] on select "Select Role AAGM Deputy Director AAGM Director Archivist Childrens Librarian Co…" at bounding box center [234, 79] width 194 height 14
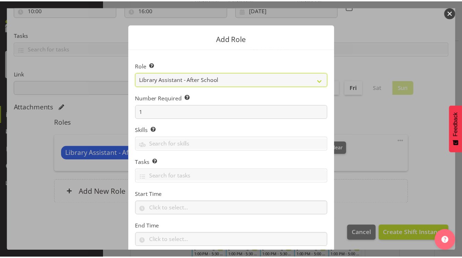
scroll to position [43, 0]
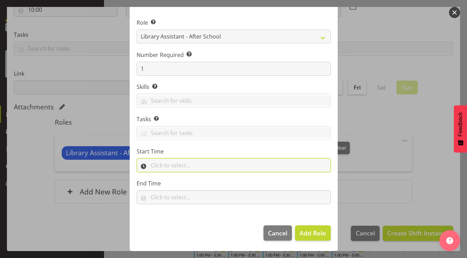
click at [155, 165] on input "text" at bounding box center [234, 165] width 194 height 14
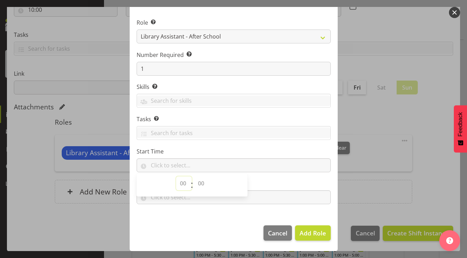
click at [179, 183] on select "00 00 01 02 03 04 05 06 07 08 09 10 11 12 13 14 15 16 17 18 19 20 21 22 23" at bounding box center [184, 183] width 16 height 14
select select "13"
click at [176, 176] on select "00 00 01 02 03 04 05 06 07 08 09 10 11 12 13 14 15 16 17 18 19 20 21 22 23" at bounding box center [184, 183] width 16 height 14
click at [197, 181] on select "00 00 01 02 03 04 05 06 07 08 09 10 11 12 13 14 15 16 17 18 19 20 21 22 23 24 2…" at bounding box center [202, 183] width 16 height 14
select select "0"
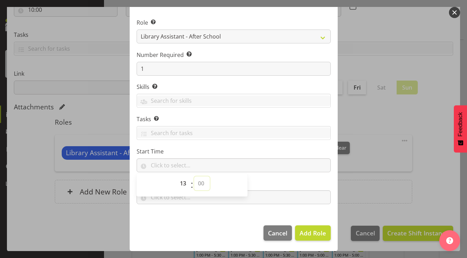
click at [194, 176] on select "00 00 01 02 03 04 05 06 07 08 09 10 11 12 13 14 15 16 17 18 19 20 21 22 23 24 2…" at bounding box center [202, 183] width 16 height 14
type input "13:00"
click at [199, 226] on footer "Cancel Add Role" at bounding box center [234, 234] width 208 height 33
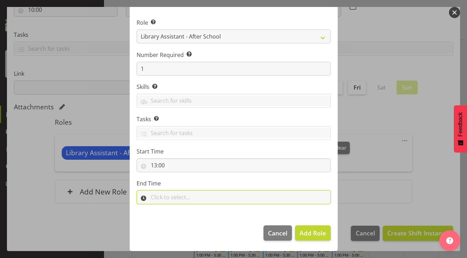
click at [154, 198] on input "text" at bounding box center [234, 197] width 194 height 14
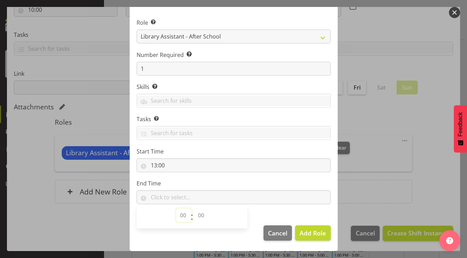
click at [180, 217] on select "00 00 01 02 03 04 05 06 07 08 09 10 11 12 13 14 15 16 17 18 19 20 21 22 23" at bounding box center [184, 215] width 16 height 14
select select "16"
click at [176, 208] on select "00 00 01 02 03 04 05 06 07 08 09 10 11 12 13 14 15 16 17 18 19 20 21 22 23" at bounding box center [184, 215] width 16 height 14
click at [200, 217] on select "00 00 01 02 03 04 05 06 07 08 09 10 11 12 13 14 15 16 17 18 19 20 21 22 23 24 2…" at bounding box center [202, 215] width 16 height 14
select select "0"
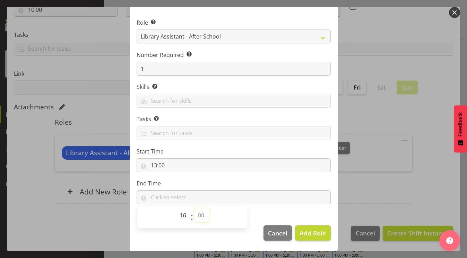
click at [194, 208] on select "00 00 01 02 03 04 05 06 07 08 09 10 11 12 13 14 15 16 17 18 19 20 21 22 23 24 2…" at bounding box center [202, 215] width 16 height 14
type input "16:00"
click at [309, 237] on span "Add Role" at bounding box center [312, 232] width 26 height 9
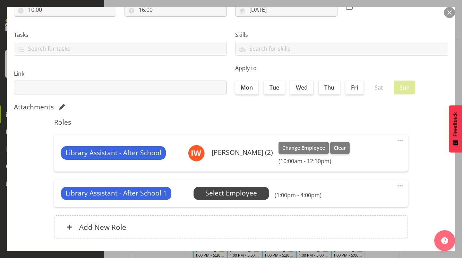
click at [223, 190] on span "Select Employee" at bounding box center [231, 193] width 52 height 10
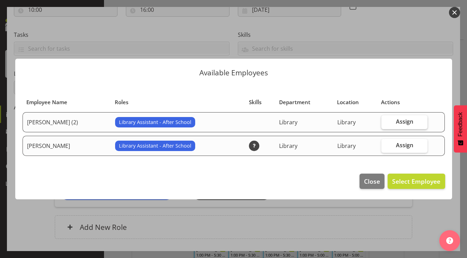
click at [400, 122] on span "Assign" at bounding box center [404, 121] width 17 height 7
click at [386, 122] on input "Assign" at bounding box center [383, 121] width 5 height 5
checkbox input "true"
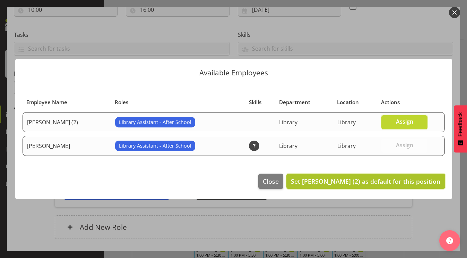
click at [408, 180] on span "Set [PERSON_NAME] (2) as default for this position" at bounding box center [365, 181] width 149 height 8
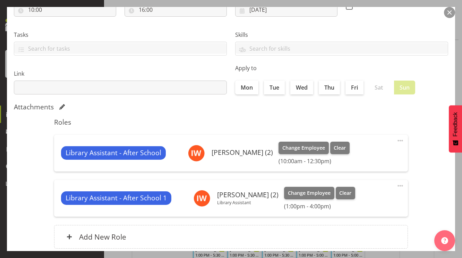
scroll to position [425, 0]
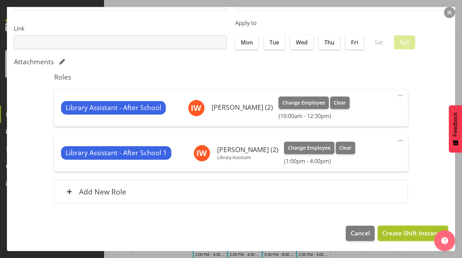
click at [391, 233] on span "Create Shift Instance" at bounding box center [412, 232] width 61 height 9
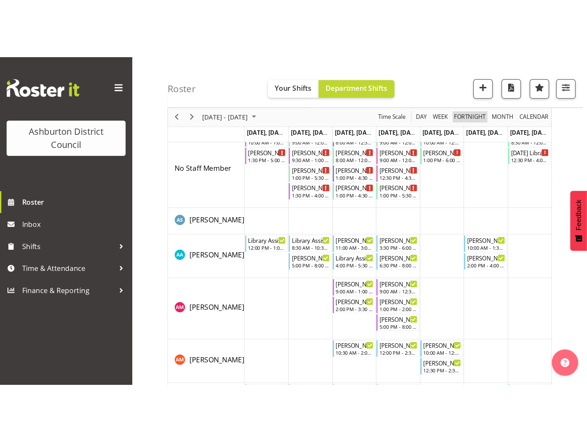
scroll to position [0, 0]
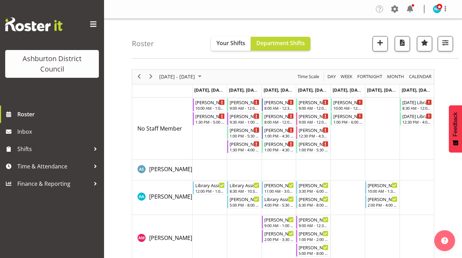
click at [2, 28] on div "Ashburton District Council" at bounding box center [52, 52] width 104 height 105
click at [147, 57] on div "Roster Your Shifts Department Shifts 1 Locations [GEOGRAPHIC_DATA] [GEOGRAPHIC_…" at bounding box center [295, 39] width 327 height 40
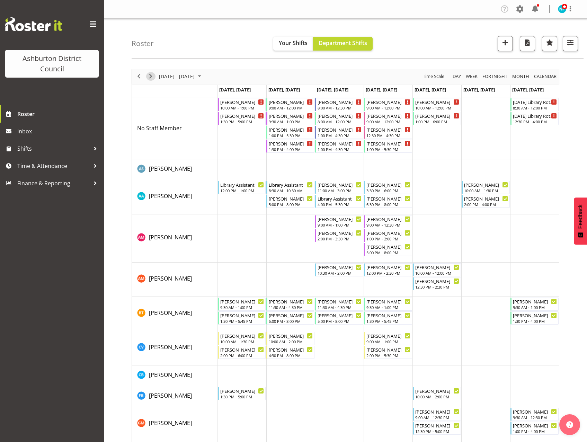
click at [149, 78] on span "Next" at bounding box center [151, 76] width 8 height 9
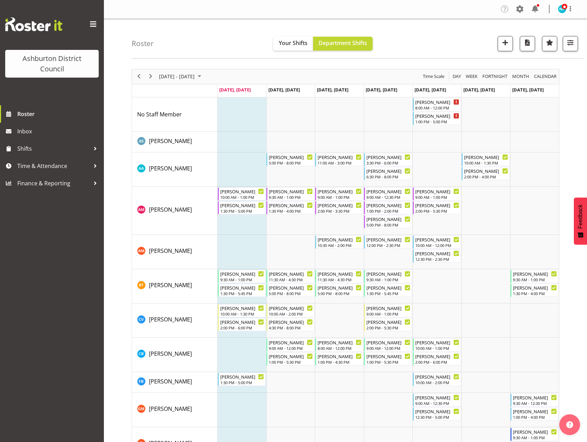
click at [234, 177] on td "Timeline Week of October 6, 2025" at bounding box center [242, 170] width 49 height 34
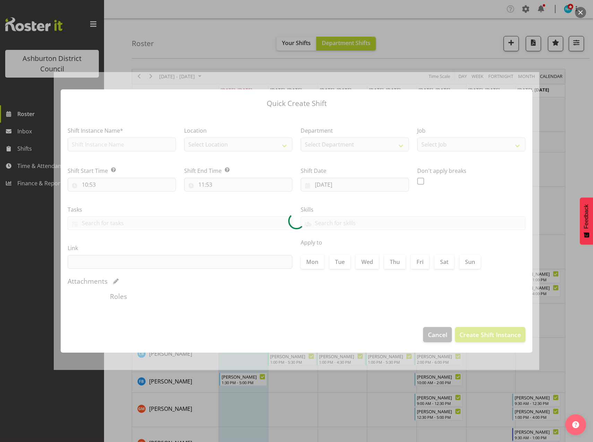
checkbox input "true"
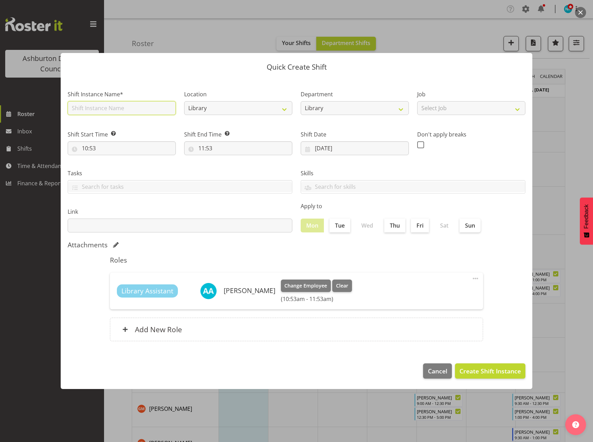
click at [146, 113] on input "text" at bounding box center [122, 108] width 108 height 14
type input "Library Assistant"
click at [445, 110] on select "Select Job Casual HDA - CSR HDA - EA Lifeguarding LTS- Alt Duties Ordinary Time…" at bounding box center [471, 108] width 108 height 14
select select "6995"
click at [417, 101] on select "Select Job Casual HDA - CSR HDA - EA Lifeguarding LTS- Alt Duties Ordinary Time…" at bounding box center [471, 108] width 108 height 14
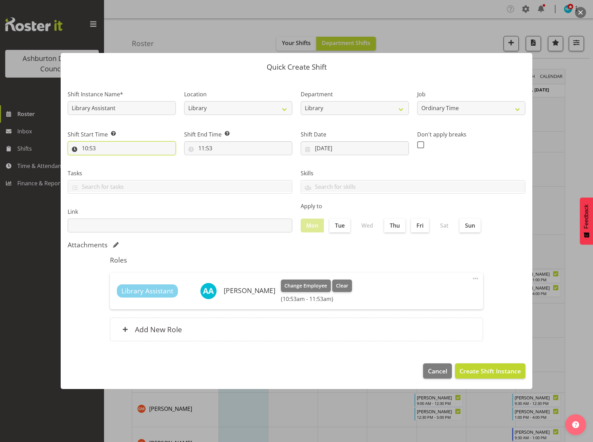
click at [83, 147] on input "10:53" at bounding box center [122, 148] width 108 height 14
click at [116, 167] on select "00 01 02 03 04 05 06 07 08 09 10 11 12 13 14 15 16 17 18 19 20 21 22 23" at bounding box center [115, 166] width 16 height 14
select select "12"
click at [107, 159] on select "00 01 02 03 04 05 06 07 08 09 10 11 12 13 14 15 16 17 18 19 20 21 22 23" at bounding box center [115, 166] width 16 height 14
type input "12:53"
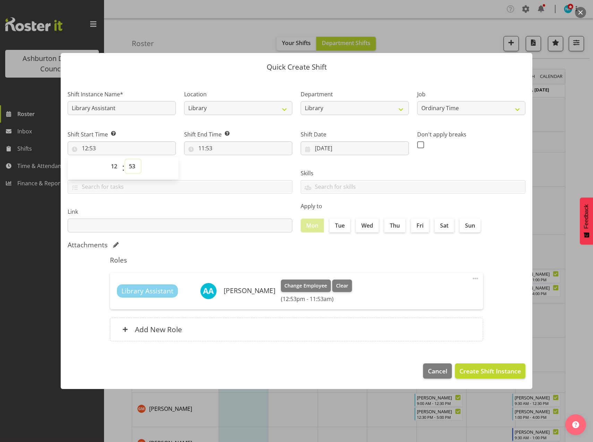
click at [131, 167] on select "00 01 02 03 04 05 06 07 08 09 10 11 12 13 14 15 16 17 18 19 20 21 22 23 24 25 2…" at bounding box center [133, 166] width 16 height 14
select select "0"
click at [125, 159] on select "00 01 02 03 04 05 06 07 08 09 10 11 12 13 14 15 16 17 18 19 20 21 22 23 24 25 2…" at bounding box center [133, 166] width 16 height 14
type input "12:00"
click at [203, 146] on input "11:53" at bounding box center [238, 148] width 108 height 14
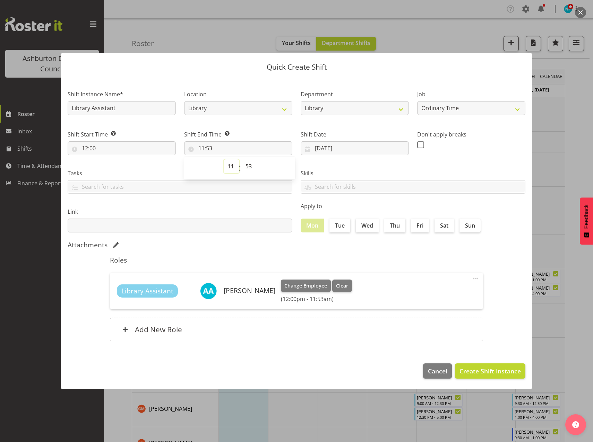
click at [234, 166] on select "00 01 02 03 04 05 06 07 08 09 10 11 12 13 14 15 16 17 18 19 20 21 22 23" at bounding box center [232, 166] width 16 height 14
select select "13"
click at [224, 159] on select "00 01 02 03 04 05 06 07 08 09 10 11 12 13 14 15 16 17 18 19 20 21 22 23" at bounding box center [232, 166] width 16 height 14
type input "13:53"
click at [246, 164] on select "00 01 02 03 04 05 06 07 08 09 10 11 12 13 14 15 16 17 18 19 20 21 22 23 24 25 2…" at bounding box center [250, 166] width 16 height 14
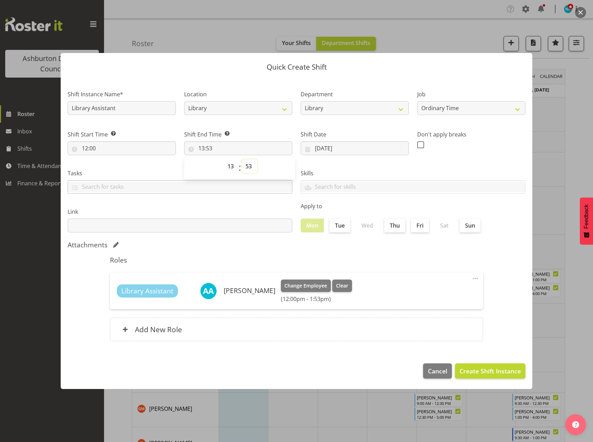
select select "0"
click at [242, 159] on select "00 01 02 03 04 05 06 07 08 09 10 11 12 13 14 15 16 17 18 19 20 21 22 23 24 25 2…" at bounding box center [250, 166] width 16 height 14
type input "13:00"
click at [461, 257] on span "Create Shift Instance" at bounding box center [489, 371] width 61 height 9
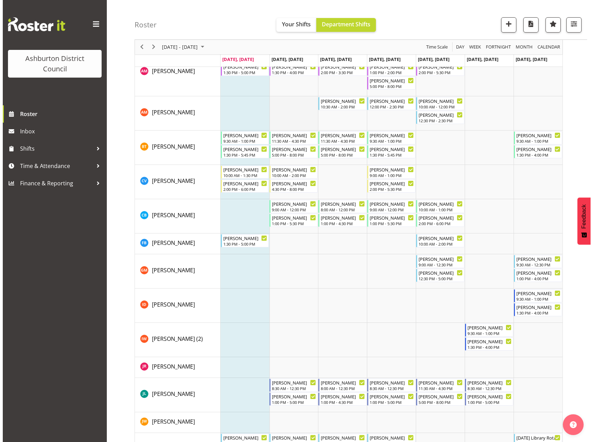
scroll to position [173, 0]
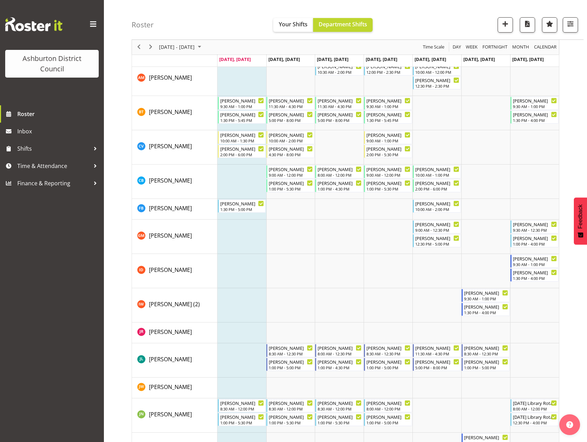
click at [245, 257] on td "Timeline Week of October 6, 2025" at bounding box center [242, 271] width 49 height 34
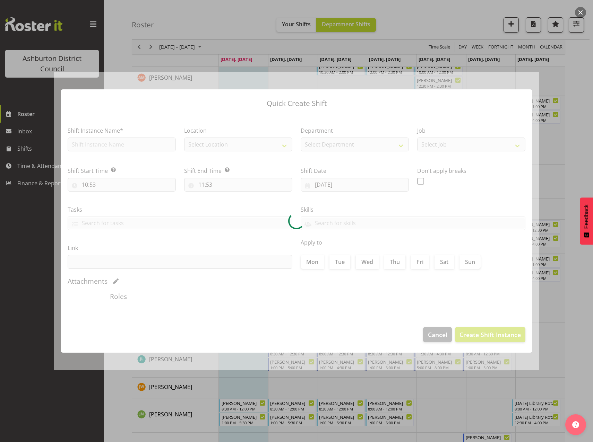
checkbox input "true"
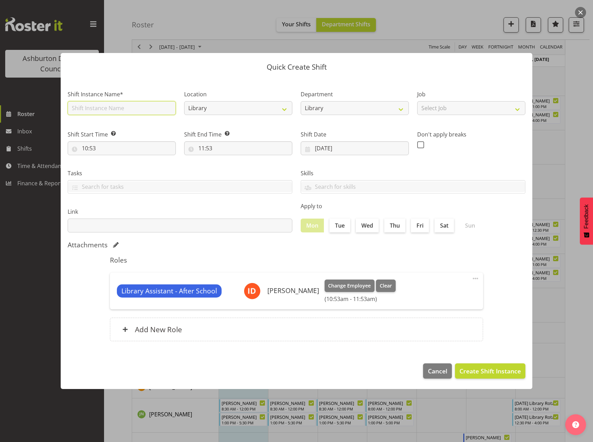
click at [98, 114] on input "text" at bounding box center [122, 108] width 108 height 14
type input "Library Assistant - After School"
click at [461, 105] on select "Select Job Casual HDA - CSR HDA - EA Lifeguarding LTS- Alt Duties Ordinary Time…" at bounding box center [471, 108] width 108 height 14
select select "6995"
click at [417, 101] on select "Select Job Casual HDA - CSR HDA - EA Lifeguarding LTS- Alt Duties Ordinary Time…" at bounding box center [471, 108] width 108 height 14
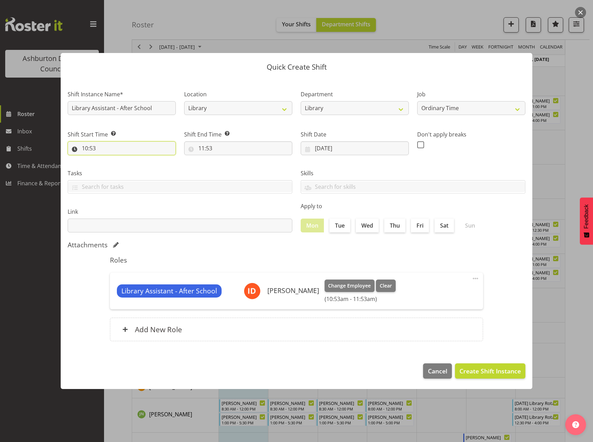
click at [84, 148] on input "10:53" at bounding box center [122, 148] width 108 height 14
click at [113, 166] on select "00 01 02 03 04 05 06 07 08 09 10 11 12 13 14 15 16 17 18 19 20 21 22 23" at bounding box center [115, 166] width 16 height 14
select select "17"
click at [107, 159] on select "00 01 02 03 04 05 06 07 08 09 10 11 12 13 14 15 16 17 18 19 20 21 22 23" at bounding box center [115, 166] width 16 height 14
type input "17:53"
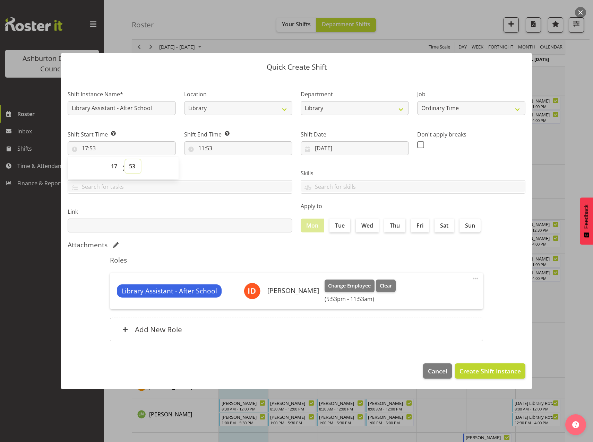
click at [134, 165] on select "00 01 02 03 04 05 06 07 08 09 10 11 12 13 14 15 16 17 18 19 20 21 22 23 24 25 2…" at bounding box center [133, 166] width 16 height 14
select select "0"
click at [125, 159] on select "00 01 02 03 04 05 06 07 08 09 10 11 12 13 14 15 16 17 18 19 20 21 22 23 24 25 2…" at bounding box center [133, 166] width 16 height 14
type input "17:00"
click at [201, 147] on input "11:53" at bounding box center [238, 148] width 108 height 14
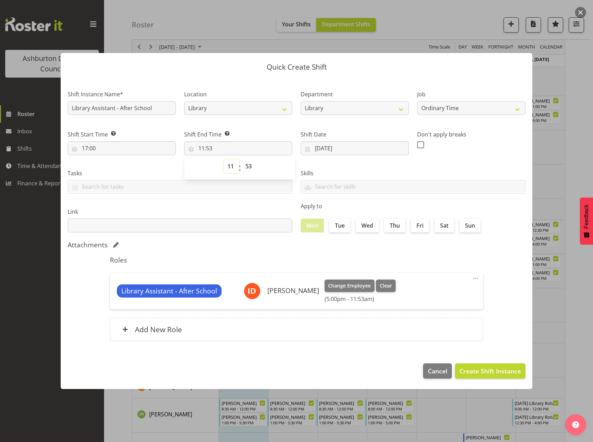
click at [229, 167] on select "00 01 02 03 04 05 06 07 08 09 10 11 12 13 14 15 16 17 18 19 20 21 22 23" at bounding box center [232, 166] width 16 height 14
select select "18"
click at [224, 159] on select "00 01 02 03 04 05 06 07 08 09 10 11 12 13 14 15 16 17 18 19 20 21 22 23" at bounding box center [232, 166] width 16 height 14
type input "18:53"
click at [250, 164] on select "00 01 02 03 04 05 06 07 08 09 10 11 12 13 14 15 16 17 18 19 20 21 22 23 24 25 2…" at bounding box center [250, 166] width 16 height 14
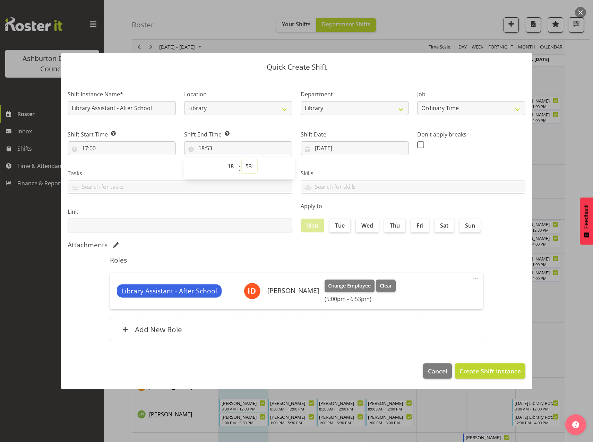
select select "0"
click at [242, 159] on select "00 01 02 03 04 05 06 07 08 09 10 11 12 13 14 15 16 17 18 19 20 21 22 23 24 25 2…" at bounding box center [250, 166] width 16 height 14
type input "18:00"
click at [461, 257] on span "Create Shift Instance" at bounding box center [489, 371] width 61 height 9
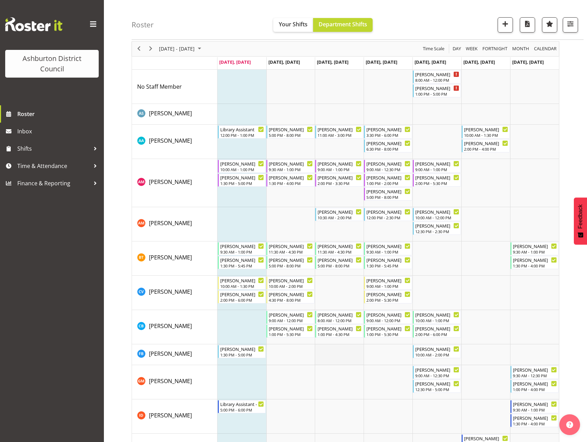
scroll to position [0, 0]
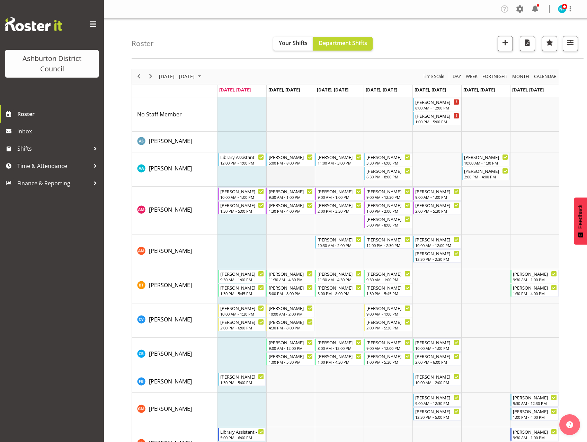
click at [298, 177] on td "Timeline Week of October 6, 2025" at bounding box center [291, 170] width 49 height 34
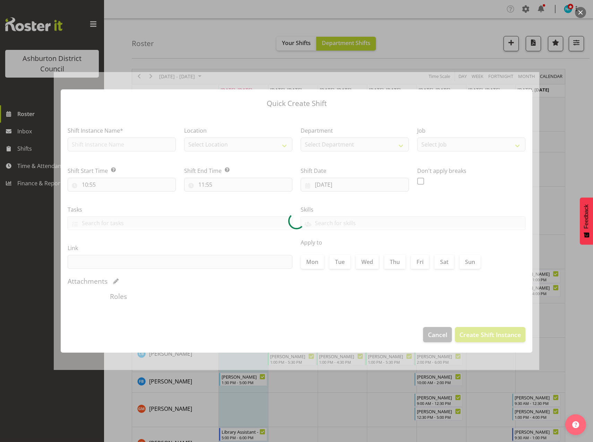
type input "[DATE]"
checkbox input "true"
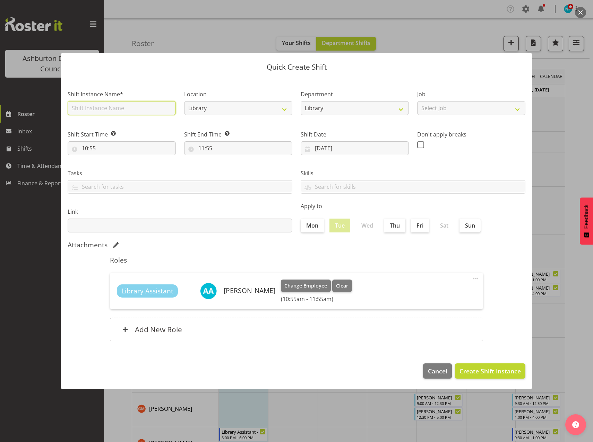
click at [122, 107] on input "text" at bounding box center [122, 108] width 108 height 14
type input "Library Assistant"
click at [461, 113] on select "Select Job Casual HDA - CSR HDA - EA Lifeguarding LTS- Alt Duties Ordinary Time…" at bounding box center [471, 108] width 108 height 14
select select "6995"
click at [417, 101] on select "Select Job Casual HDA - CSR HDA - EA Lifeguarding LTS- Alt Duties Ordinary Time…" at bounding box center [471, 108] width 108 height 14
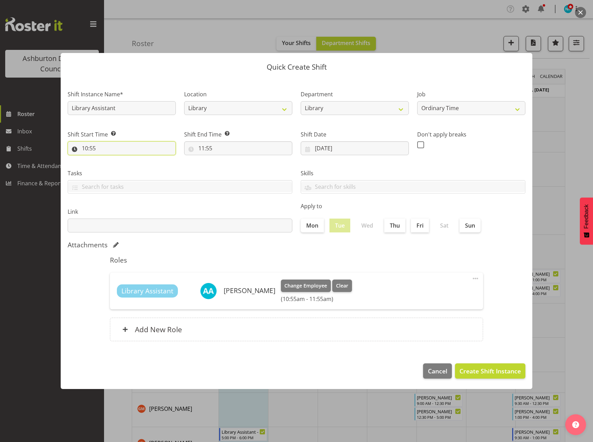
click at [87, 149] on input "10:55" at bounding box center [122, 148] width 108 height 14
click at [115, 168] on select "00 01 02 03 04 05 06 07 08 09 10 11 12 13 14 15 16 17 18 19 20 21 22 23" at bounding box center [115, 166] width 16 height 14
select select "8"
click at [107, 159] on select "00 01 02 03 04 05 06 07 08 09 10 11 12 13 14 15 16 17 18 19 20 21 22 23" at bounding box center [115, 166] width 16 height 14
type input "08:55"
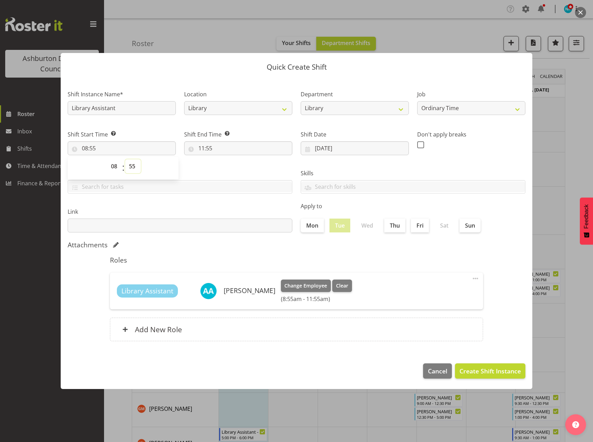
click at [133, 168] on select "00 01 02 03 04 05 06 07 08 09 10 11 12 13 14 15 16 17 18 19 20 21 22 23 24 25 2…" at bounding box center [133, 166] width 16 height 14
select select "30"
click at [125, 159] on select "00 01 02 03 04 05 06 07 08 09 10 11 12 13 14 15 16 17 18 19 20 21 22 23 24 25 2…" at bounding box center [133, 166] width 16 height 14
type input "08:30"
click at [200, 151] on input "11:55" at bounding box center [238, 148] width 108 height 14
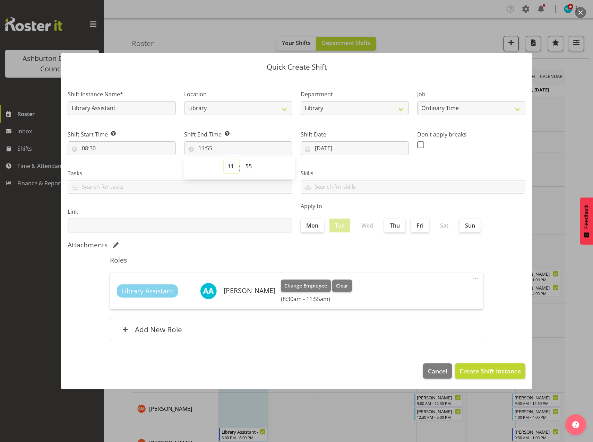
click at [227, 169] on select "00 01 02 03 04 05 06 07 08 09 10 11 12 13 14 15 16 17 18 19 20 21 22 23" at bounding box center [232, 166] width 16 height 14
select select "12"
click at [224, 159] on select "00 01 02 03 04 05 06 07 08 09 10 11 12 13 14 15 16 17 18 19 20 21 22 23" at bounding box center [232, 166] width 16 height 14
type input "12:55"
click at [247, 165] on select "00 01 02 03 04 05 06 07 08 09 10 11 12 13 14 15 16 17 18 19 20 21 22 23 24 25 2…" at bounding box center [250, 166] width 16 height 14
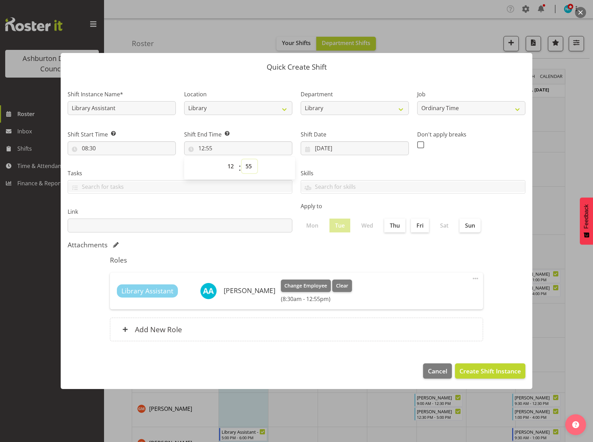
select select "30"
click at [242, 159] on select "00 01 02 03 04 05 06 07 08 09 10 11 12 13 14 15 16 17 18 19 20 21 22 23 24 25 2…" at bounding box center [250, 166] width 16 height 14
type input "12:30"
click at [461, 257] on span "Create Shift Instance" at bounding box center [489, 371] width 61 height 9
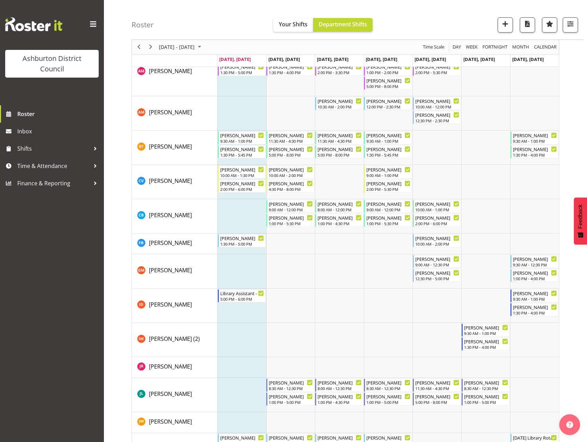
scroll to position [208, 0]
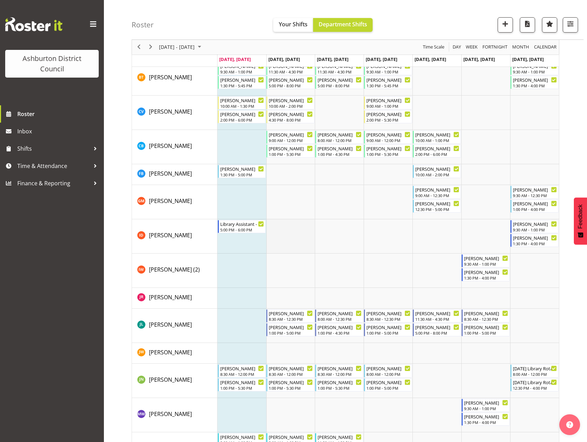
click at [305, 240] on td "Timeline Week of October 6, 2025" at bounding box center [291, 236] width 49 height 34
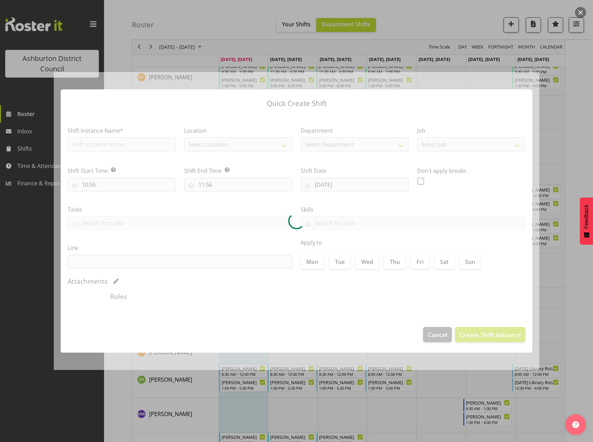
type input "[DATE]"
checkbox input "true"
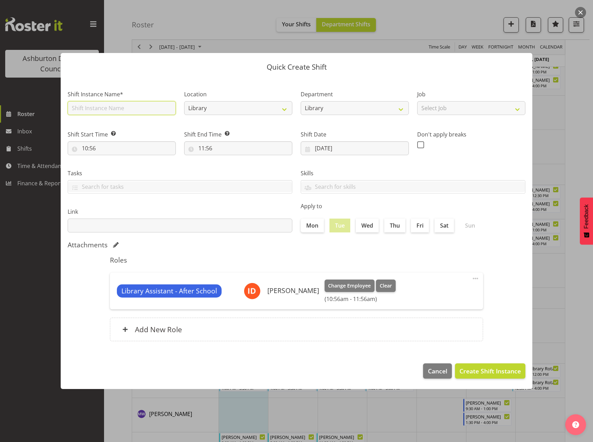
click at [129, 111] on input "text" at bounding box center [122, 108] width 108 height 14
type input "Library Assistant - After School"
click at [461, 107] on select "Select Job Casual HDA - CSR HDA - EA Lifeguarding LTS- Alt Duties Ordinary Time…" at bounding box center [471, 108] width 108 height 14
select select "6995"
click at [417, 101] on select "Select Job Casual HDA - CSR HDA - EA Lifeguarding LTS- Alt Duties Ordinary Time…" at bounding box center [471, 108] width 108 height 14
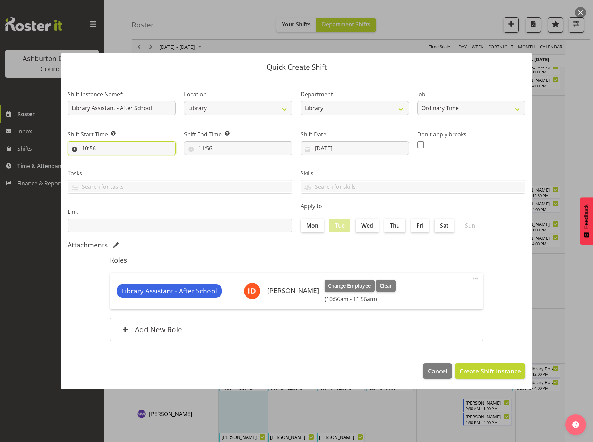
click at [85, 145] on input "10:56" at bounding box center [122, 148] width 108 height 14
click at [114, 164] on select "00 01 02 03 04 05 06 07 08 09 10 11 12 13 14 15 16 17 18 19 20 21 22 23" at bounding box center [115, 166] width 16 height 14
select select "14"
click at [107, 159] on select "00 01 02 03 04 05 06 07 08 09 10 11 12 13 14 15 16 17 18 19 20 21 22 23" at bounding box center [115, 166] width 16 height 14
type input "14:56"
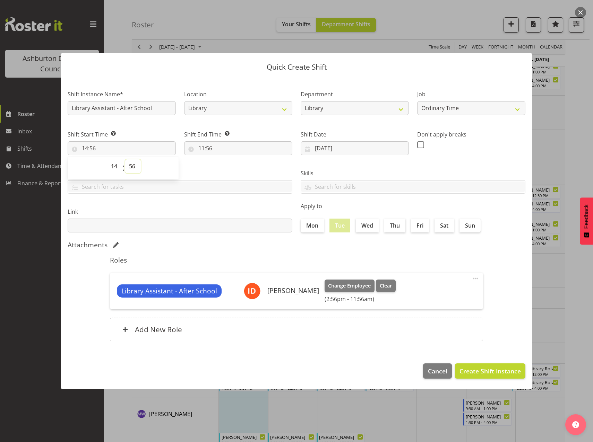
click at [134, 166] on select "00 01 02 03 04 05 06 07 08 09 10 11 12 13 14 15 16 17 18 19 20 21 22 23 24 25 2…" at bounding box center [133, 166] width 16 height 14
select select "0"
click at [125, 159] on select "00 01 02 03 04 05 06 07 08 09 10 11 12 13 14 15 16 17 18 19 20 21 22 23 24 25 2…" at bounding box center [133, 166] width 16 height 14
type input "14:00"
click at [201, 148] on input "11:56" at bounding box center [238, 148] width 108 height 14
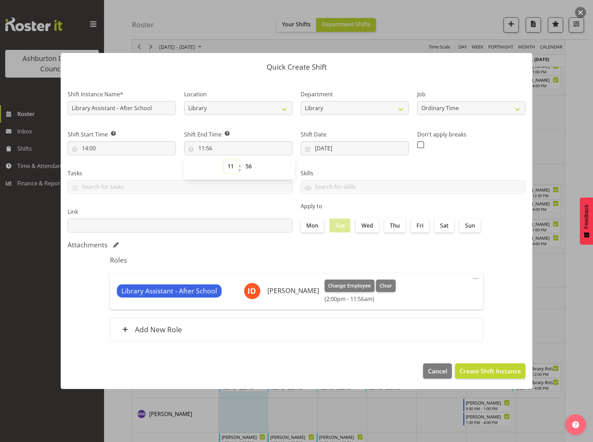
click at [230, 167] on select "00 01 02 03 04 05 06 07 08 09 10 11 12 13 14 15 16 17 18 19 20 21 22 23" at bounding box center [232, 166] width 16 height 14
select select "20"
click at [224, 159] on select "00 01 02 03 04 05 06 07 08 09 10 11 12 13 14 15 16 17 18 19 20 21 22 23" at bounding box center [232, 166] width 16 height 14
type input "20:56"
click at [249, 165] on select "00 01 02 03 04 05 06 07 08 09 10 11 12 13 14 15 16 17 18 19 20 21 22 23 24 25 2…" at bounding box center [250, 166] width 16 height 14
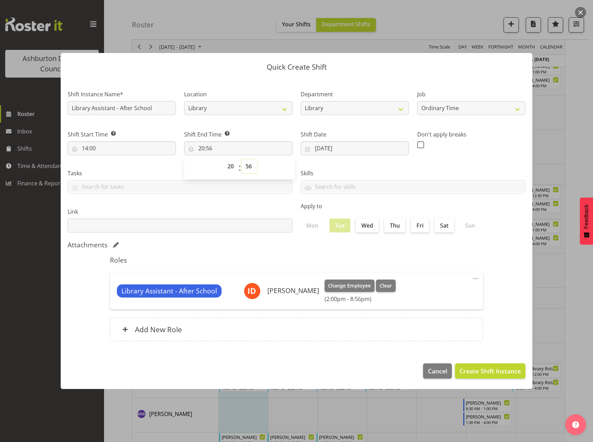
select select "0"
click at [242, 159] on select "00 01 02 03 04 05 06 07 08 09 10 11 12 13 14 15 16 17 18 19 20 21 22 23 24 25 2…" at bounding box center [250, 166] width 16 height 14
type input "20:00"
click at [461, 257] on span at bounding box center [475, 279] width 8 height 8
click at [432, 257] on link "Edit" at bounding box center [446, 294] width 67 height 12
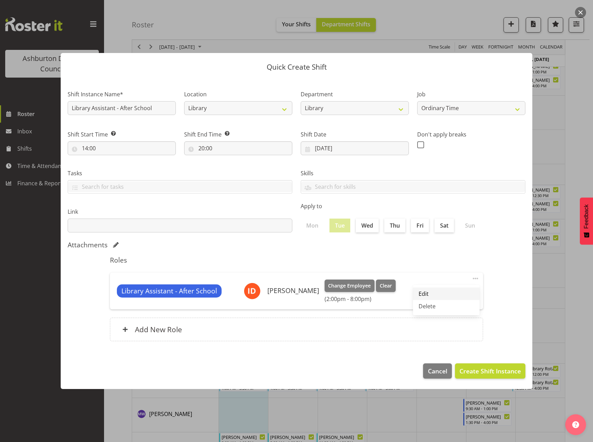
select select "20"
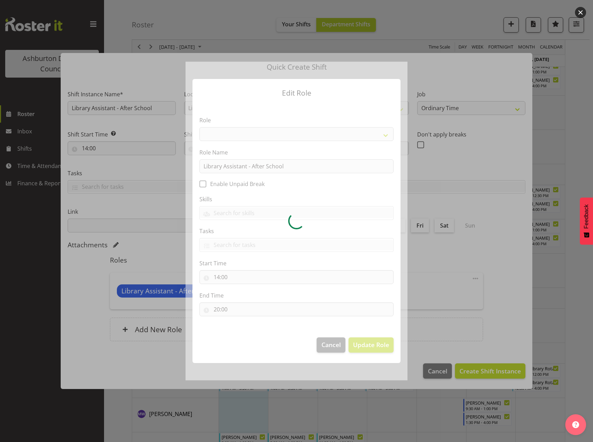
select select "1344"
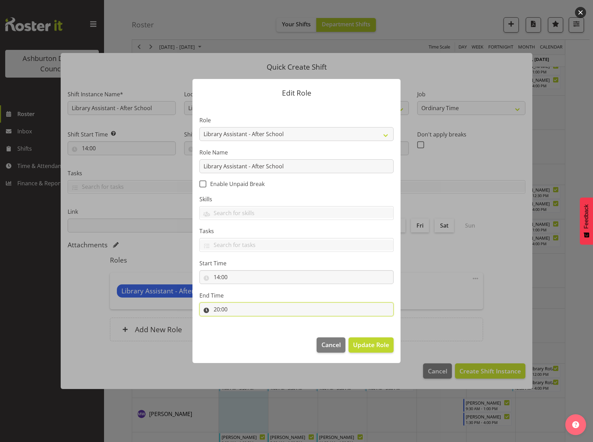
click at [213, 257] on input "20:00" at bounding box center [296, 310] width 194 height 14
click at [241, 257] on select "00 01 02 03 04 05 06 07 08 09 10 11 12 13 14 15 16 17 18 19 20 21 22 23" at bounding box center [247, 328] width 16 height 14
select select "17"
click at [239, 257] on select "00 01 02 03 04 05 06 07 08 09 10 11 12 13 14 15 16 17 18 19 20 21 22 23" at bounding box center [247, 328] width 16 height 14
type input "17:00"
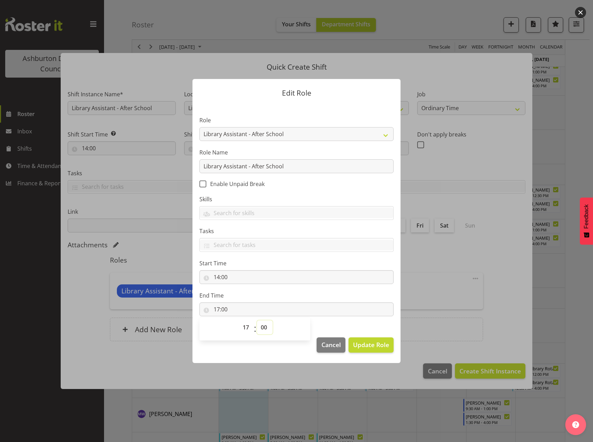
click at [265, 257] on select "00 01 02 03 04 05 06 07 08 09 10 11 12 13 14 15 16 17 18 19 20 21 22 23 24 25 2…" at bounding box center [265, 328] width 16 height 14
select select "30"
click at [257, 257] on select "00 01 02 03 04 05 06 07 08 09 10 11 12 13 14 15 16 17 18 19 20 21 22 23 24 25 2…" at bounding box center [265, 328] width 16 height 14
type input "17:30"
click at [368, 257] on span "Update Role" at bounding box center [371, 344] width 36 height 9
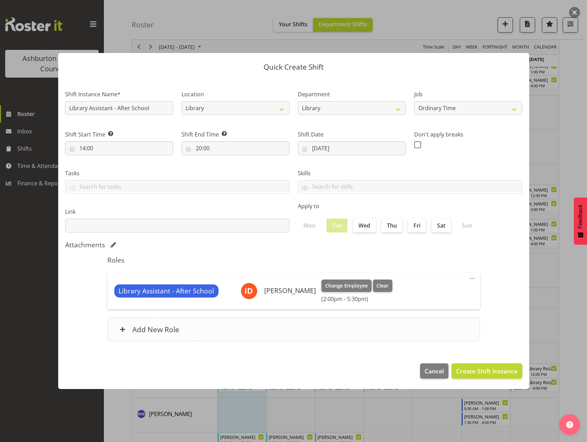
click at [150, 257] on h6 "Add New Role" at bounding box center [155, 329] width 47 height 9
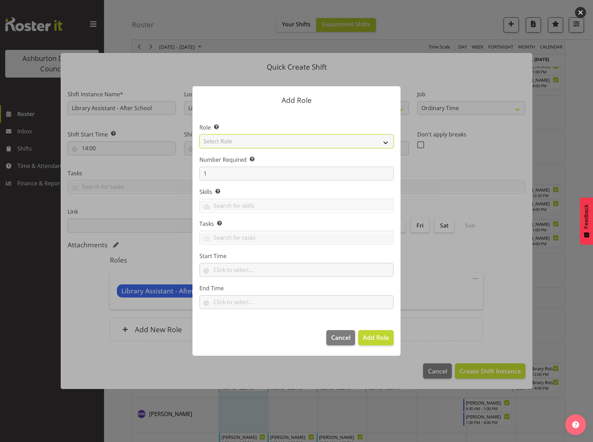
click at [384, 142] on select "Select Role AAGM Deputy Director AAGM Director Archivist Childrens Librarian Co…" at bounding box center [296, 141] width 194 height 14
select select "1344"
click at [199, 134] on select "Select Role AAGM Deputy Director AAGM Director Archivist Childrens Librarian Co…" at bounding box center [296, 141] width 194 height 14
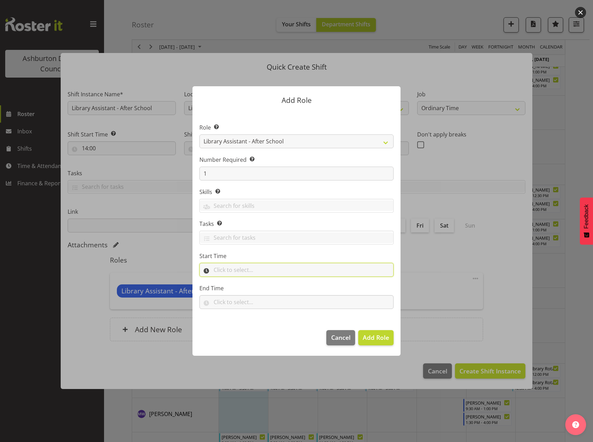
click at [218, 257] on input "text" at bounding box center [296, 270] width 194 height 14
click at [243, 257] on select "00 00 01 02 03 04 05 06 07 08 09 10 11 12 13 14 15 16 17 18 19 20 21 22 23" at bounding box center [247, 288] width 16 height 14
select select "18"
click at [239, 257] on select "00 00 01 02 03 04 05 06 07 08 09 10 11 12 13 14 15 16 17 18 19 20 21 22 23" at bounding box center [247, 288] width 16 height 14
click at [265, 257] on select "00 00 01 02 03 04 05 06 07 08 09 10 11 12 13 14 15 16 17 18 19 20 21 22 23 24 2…" at bounding box center [265, 288] width 16 height 14
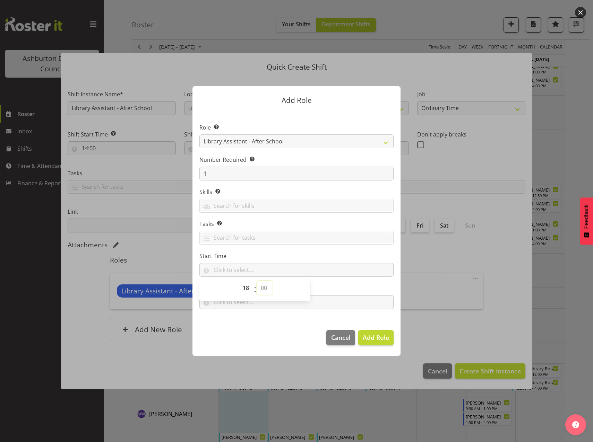
select select "0"
click at [257, 257] on select "00 00 01 02 03 04 05 06 07 08 09 10 11 12 13 14 15 16 17 18 19 20 21 22 23 24 2…" at bounding box center [265, 288] width 16 height 14
type input "18:00"
click at [249, 257] on footer "Cancel Add Role" at bounding box center [296, 339] width 208 height 33
click at [223, 257] on input "text" at bounding box center [296, 302] width 194 height 14
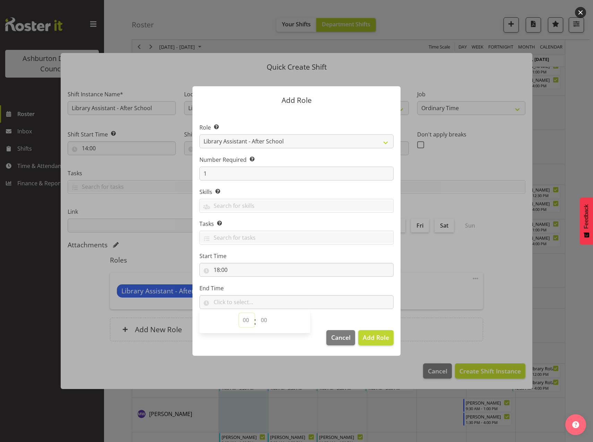
click at [243, 257] on select "00 00 01 02 03 04 05 06 07 08 09 10 11 12 13 14 15 16 17 18 19 20 21 22 23" at bounding box center [247, 320] width 16 height 14
select select "20"
click at [239, 257] on select "00 00 01 02 03 04 05 06 07 08 09 10 11 12 13 14 15 16 17 18 19 20 21 22 23" at bounding box center [247, 320] width 16 height 14
click at [264, 257] on select "00 00 01 02 03 04 05 06 07 08 09 10 11 12 13 14 15 16 17 18 19 20 21 22 23 24 2…" at bounding box center [265, 320] width 16 height 14
select select "0"
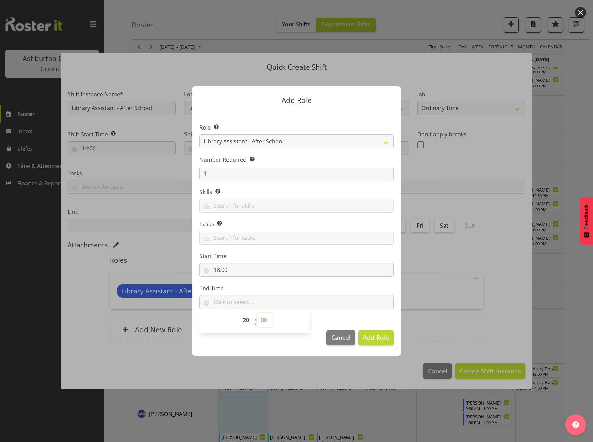
click at [257, 257] on select "00 00 01 02 03 04 05 06 07 08 09 10 11 12 13 14 15 16 17 18 19 20 21 22 23 24 2…" at bounding box center [265, 320] width 16 height 14
type input "20:00"
click at [374, 257] on span "Add Role" at bounding box center [376, 337] width 26 height 8
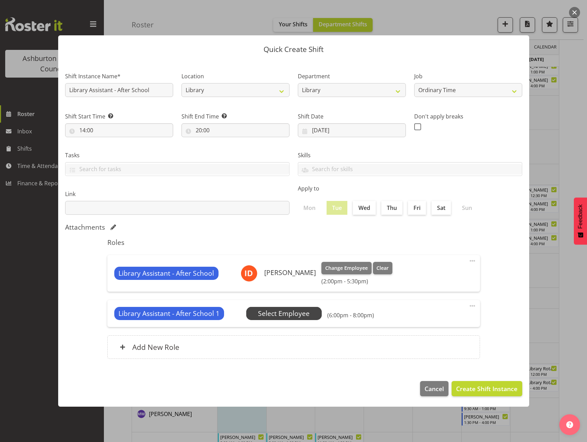
click at [292, 257] on span "Select Employee" at bounding box center [284, 314] width 52 height 10
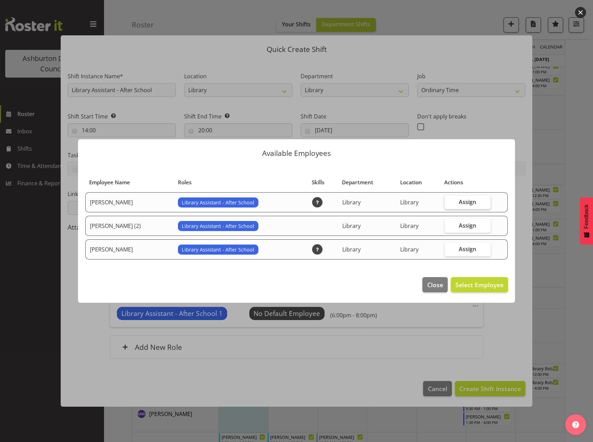
click at [461, 203] on span "Assign" at bounding box center [467, 202] width 17 height 7
click at [449, 203] on input "Assign" at bounding box center [446, 202] width 5 height 5
checkbox input "true"
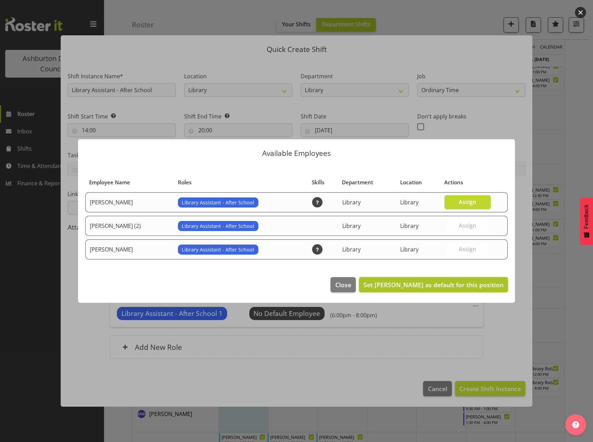
click at [461, 257] on span "Set [PERSON_NAME] as default for this position" at bounding box center [433, 285] width 140 height 8
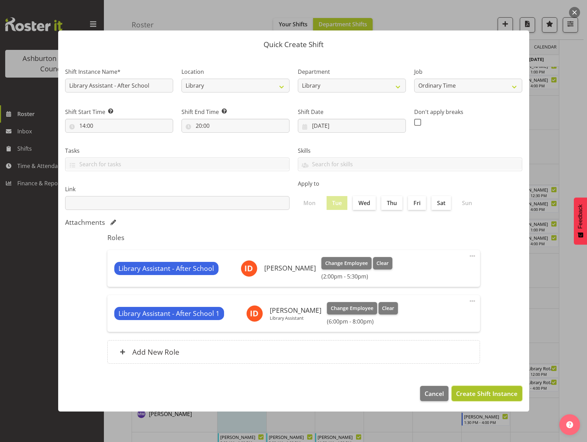
click at [461, 257] on button "Create Shift Instance" at bounding box center [487, 393] width 70 height 15
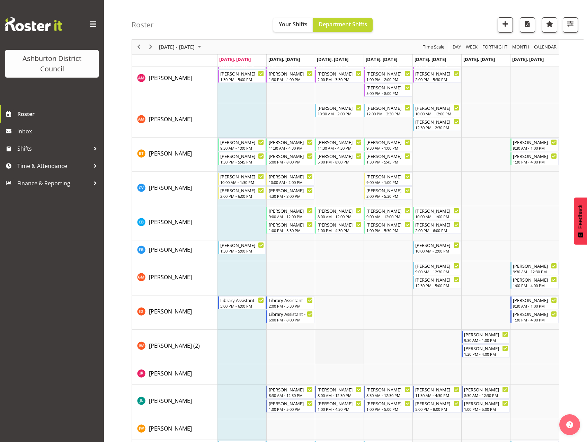
scroll to position [97, 0]
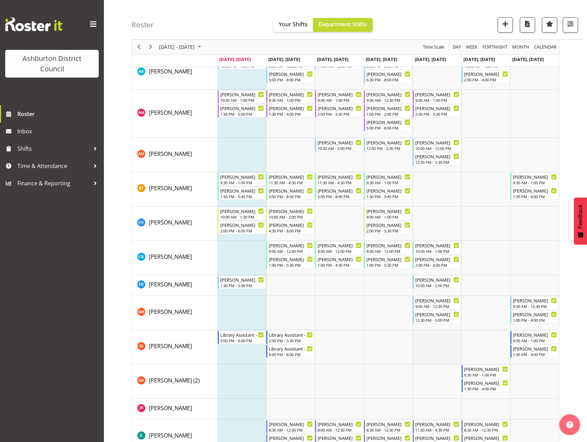
click at [430, 257] on td "Timeline Week of October 6, 2025" at bounding box center [437, 347] width 49 height 34
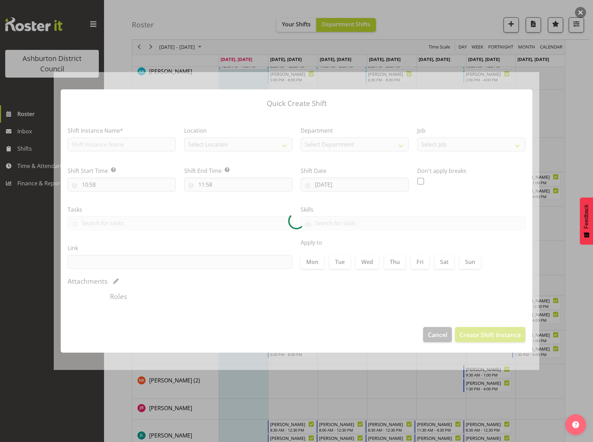
type input "[DATE]"
checkbox input "true"
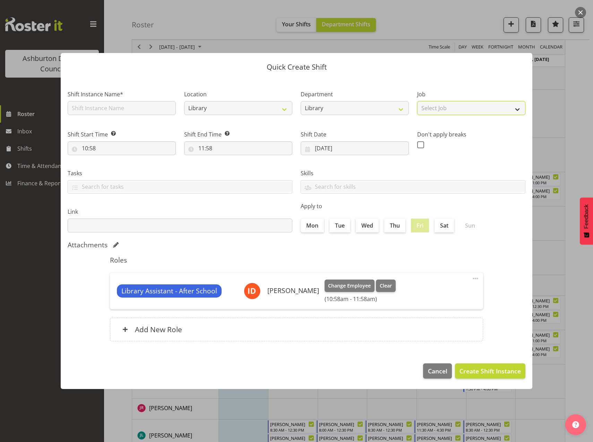
click at [461, 111] on select "Select Job Casual HDA - CSR HDA - EA Lifeguarding LTS- Alt Duties Ordinary Time…" at bounding box center [471, 108] width 108 height 14
select select "6995"
click at [417, 101] on select "Select Job Casual HDA - CSR HDA - EA Lifeguarding LTS- Alt Duties Ordinary Time…" at bounding box center [471, 108] width 108 height 14
click at [83, 147] on input "10:58" at bounding box center [122, 148] width 108 height 14
click at [112, 169] on select "00 01 02 03 04 05 06 07 08 09 10 11 12 13 14 15 16 17 18 19 20 21 22 23" at bounding box center [115, 166] width 16 height 14
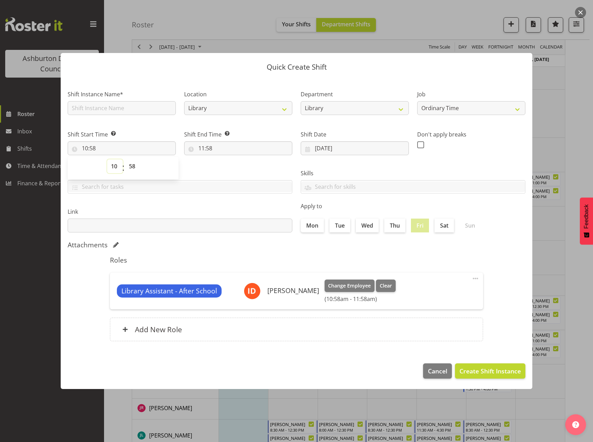
select select "15"
click at [107, 159] on select "00 01 02 03 04 05 06 07 08 09 10 11 12 13 14 15 16 17 18 19 20 21 22 23" at bounding box center [115, 166] width 16 height 14
type input "15:58"
click at [131, 167] on select "00 01 02 03 04 05 06 07 08 09 10 11 12 13 14 15 16 17 18 19 20 21 22 23 24 25 2…" at bounding box center [133, 166] width 16 height 14
select select "0"
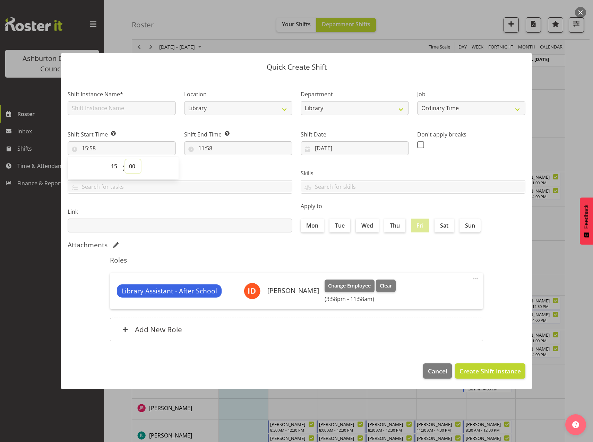
click at [125, 159] on select "00 01 02 03 04 05 06 07 08 09 10 11 12 13 14 15 16 17 18 19 20 21 22 23 24 25 2…" at bounding box center [133, 166] width 16 height 14
type input "15:00"
click at [203, 147] on input "11:58" at bounding box center [238, 148] width 108 height 14
click at [224, 165] on select "00 01 02 03 04 05 06 07 08 09 10 11 12 13 14 15 16 17 18 19 20 21 22 23" at bounding box center [232, 166] width 16 height 14
select select "17"
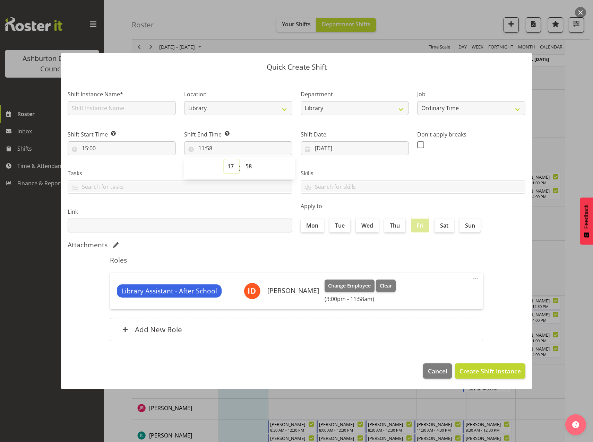
click at [224, 159] on select "00 01 02 03 04 05 06 07 08 09 10 11 12 13 14 15 16 17 18 19 20 21 22 23" at bounding box center [232, 166] width 16 height 14
type input "17:58"
click at [248, 163] on select "00 01 02 03 04 05 06 07 08 09 10 11 12 13 14 15 16 17 18 19 20 21 22 23 24 25 2…" at bounding box center [250, 166] width 16 height 14
select select "0"
click at [242, 159] on select "00 01 02 03 04 05 06 07 08 09 10 11 12 13 14 15 16 17 18 19 20 21 22 23 24 25 2…" at bounding box center [250, 166] width 16 height 14
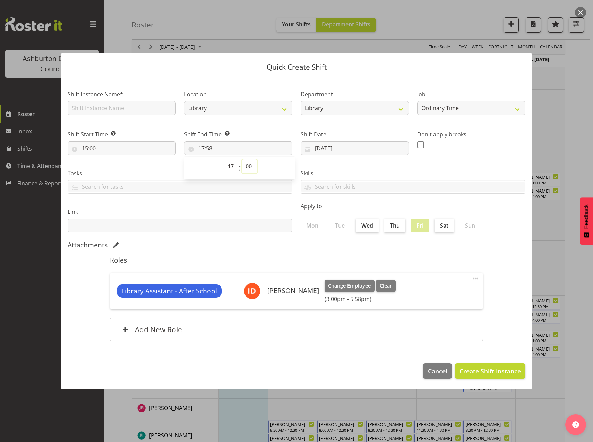
type input "17:00"
click at [461, 257] on span "Create Shift Instance" at bounding box center [489, 371] width 61 height 9
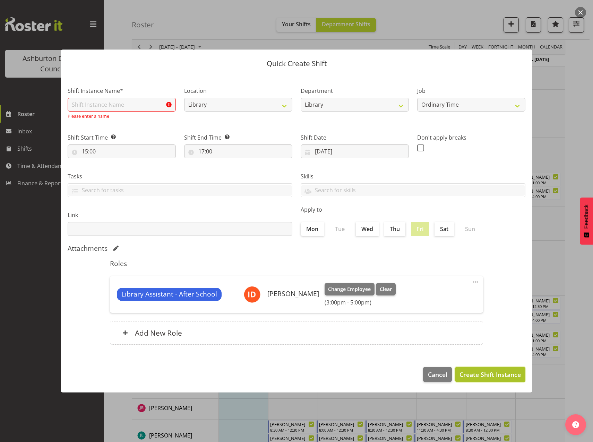
click at [461, 257] on span "Create Shift Instance" at bounding box center [489, 374] width 61 height 9
click at [123, 103] on input "text" at bounding box center [122, 105] width 108 height 14
type input "Library Assistant - After School"
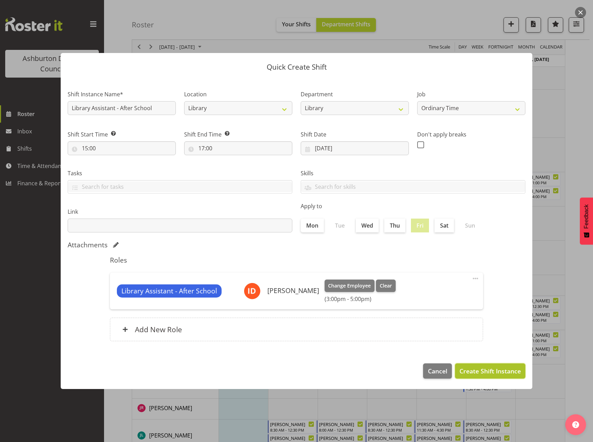
click at [461, 257] on span "Create Shift Instance" at bounding box center [489, 371] width 61 height 9
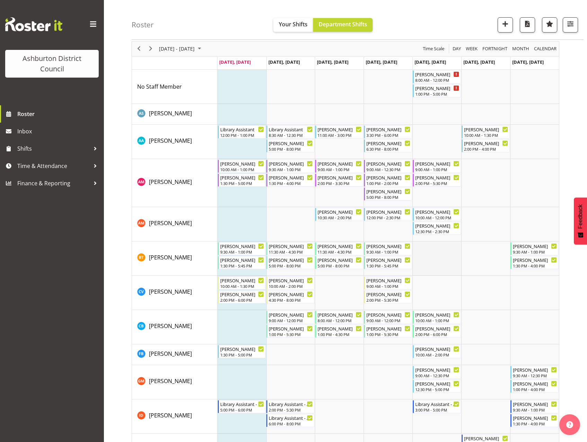
scroll to position [0, 0]
